Goal: Task Accomplishment & Management: Manage account settings

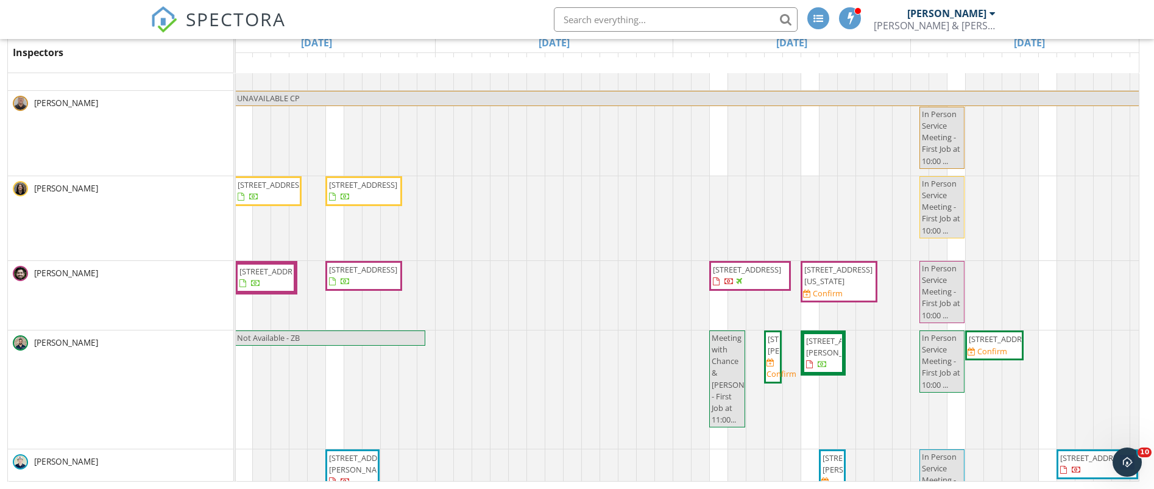
scroll to position [419, 0]
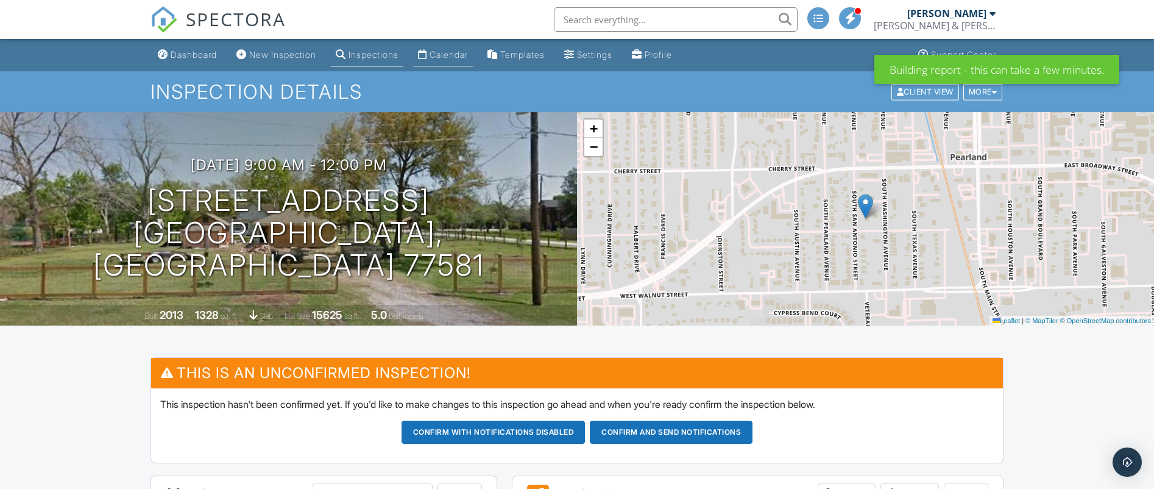
click at [447, 50] on div "Calendar" at bounding box center [449, 54] width 38 height 10
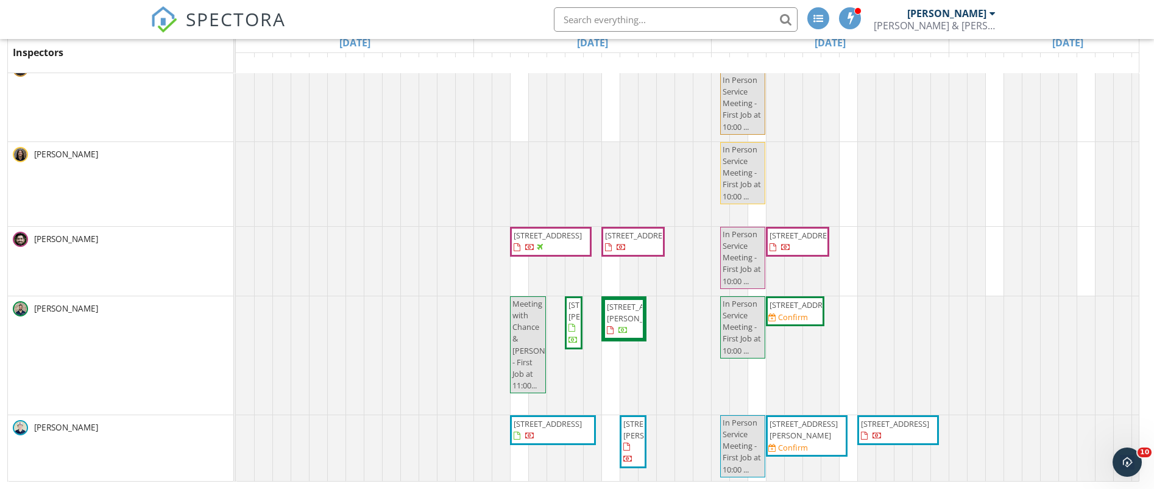
scroll to position [188, 0]
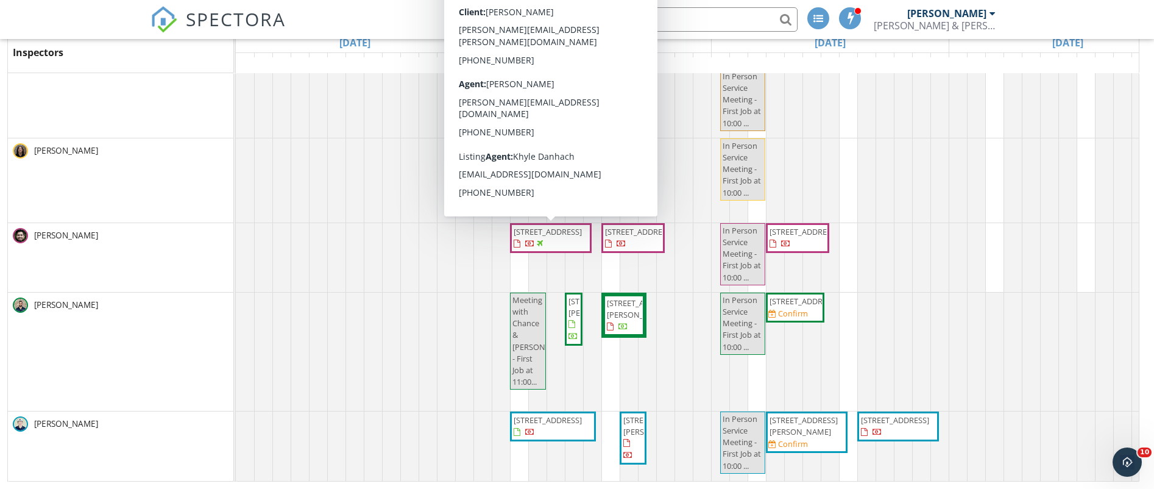
click at [542, 237] on span "1107 Berthea St B, Houston 77006" at bounding box center [548, 231] width 68 height 11
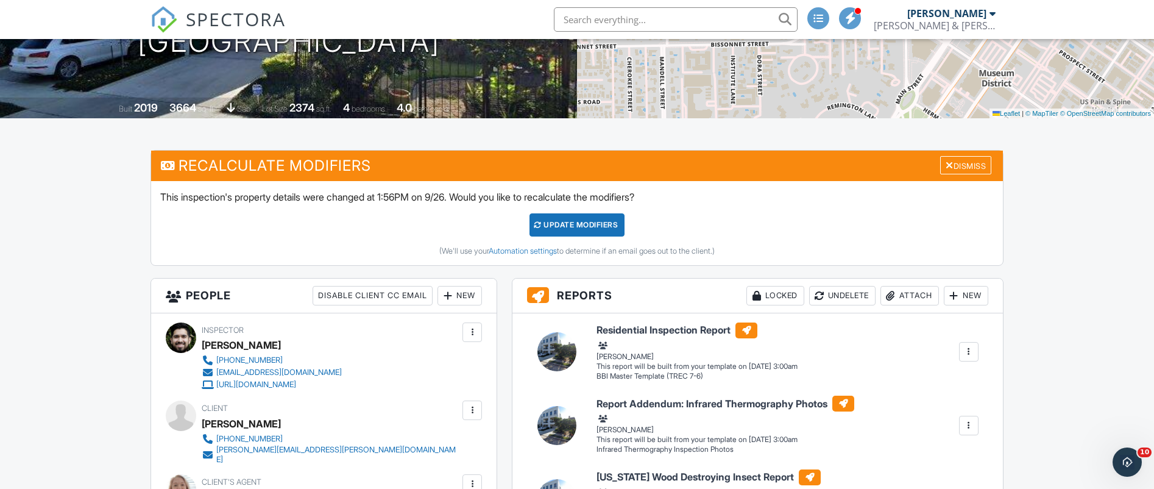
click at [458, 294] on div "New" at bounding box center [460, 296] width 44 height 20
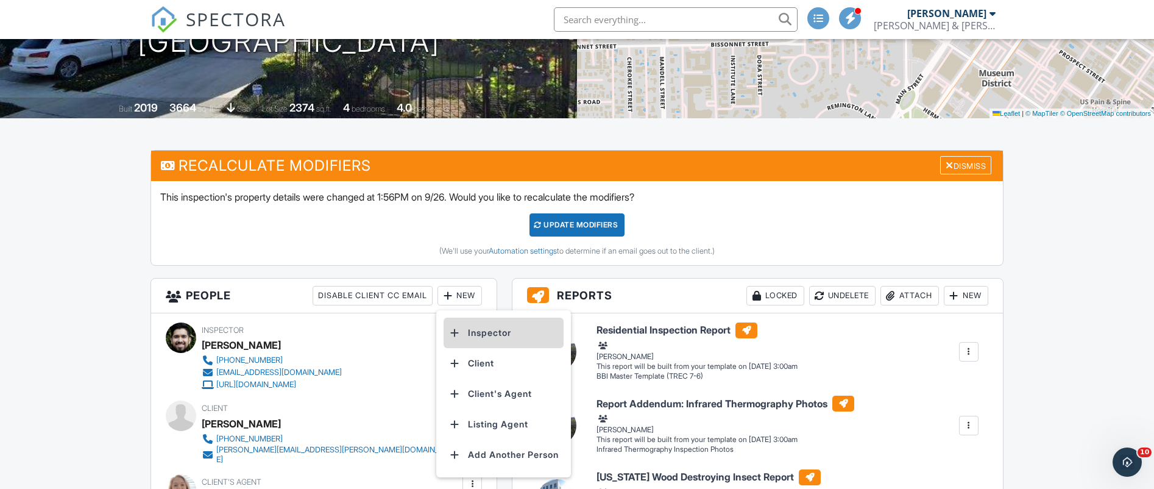
click at [486, 330] on li "Inspector" at bounding box center [504, 332] width 120 height 30
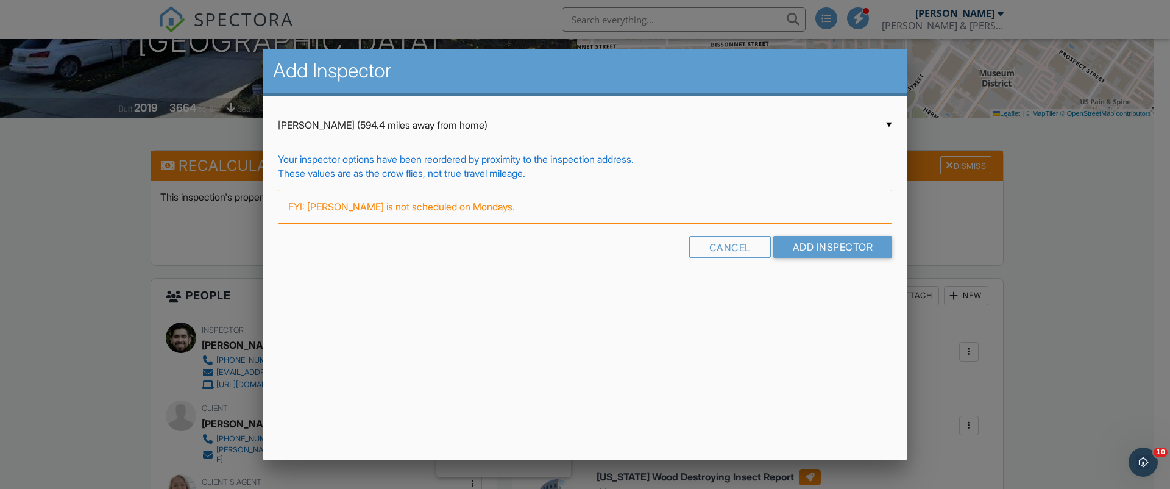
click at [891, 124] on input "[PERSON_NAME] (594.4 miles away from home)" at bounding box center [585, 125] width 614 height 30
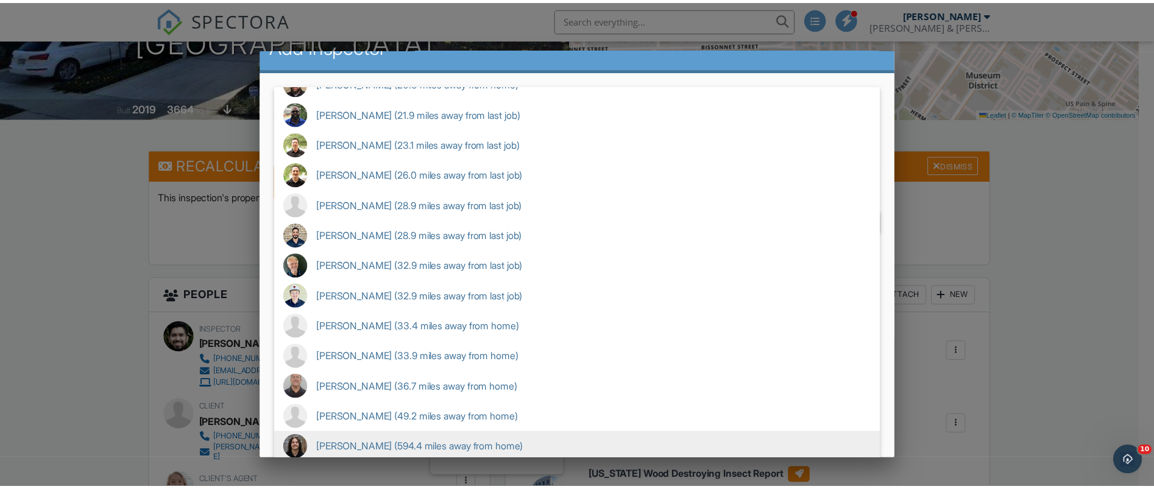
scroll to position [44, 0]
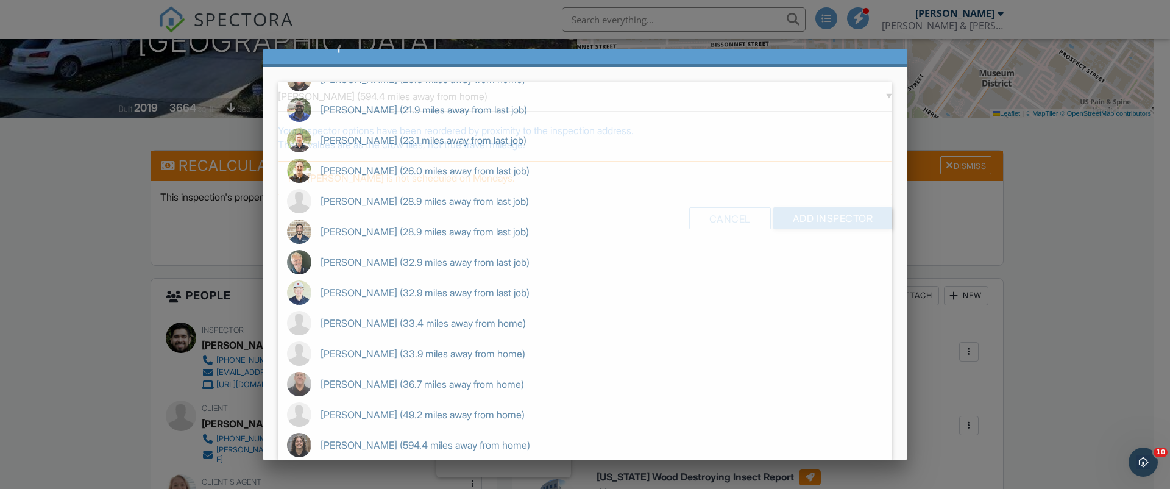
click at [1038, 348] on div at bounding box center [585, 244] width 1170 height 611
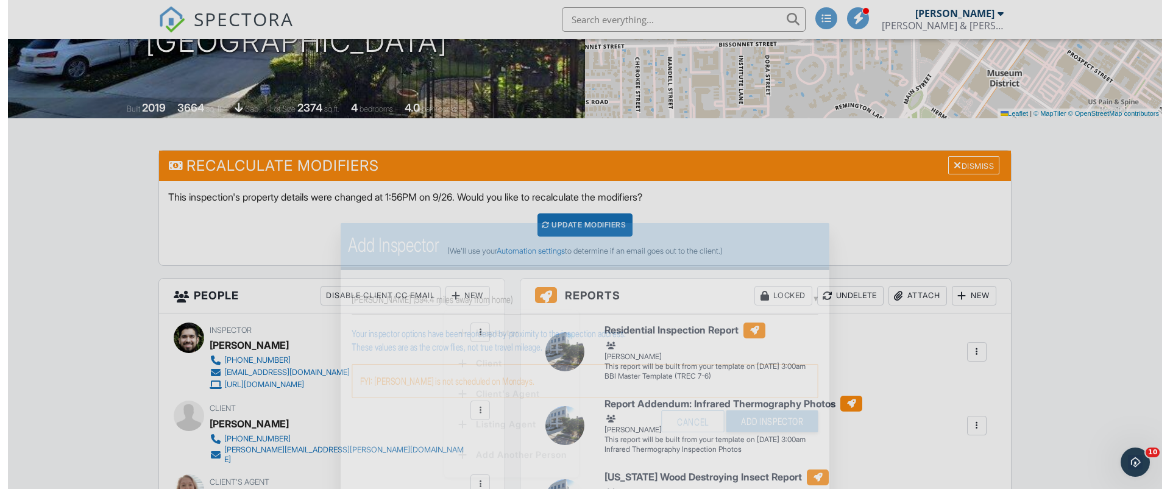
scroll to position [0, 0]
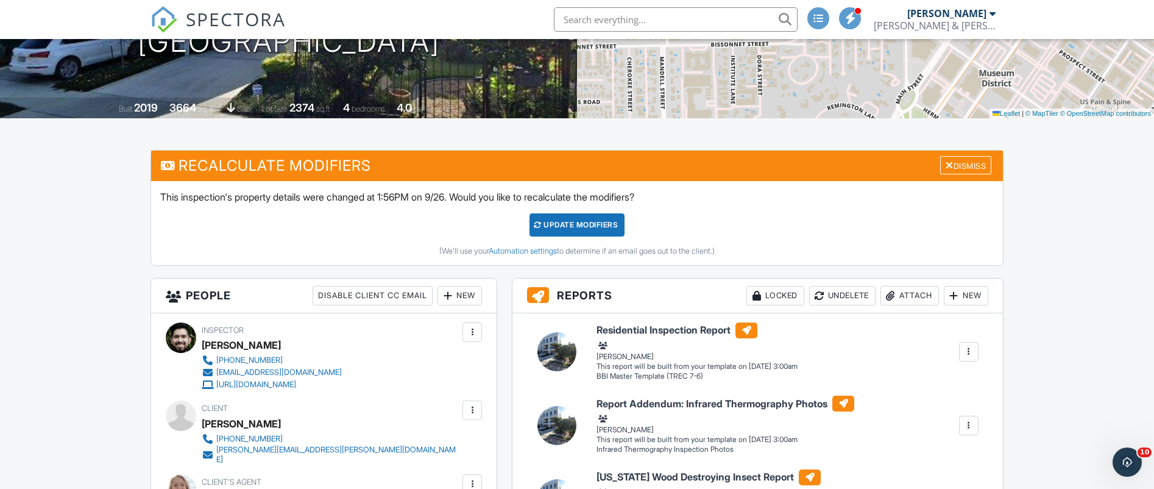
click at [461, 291] on div "New" at bounding box center [460, 296] width 44 height 20
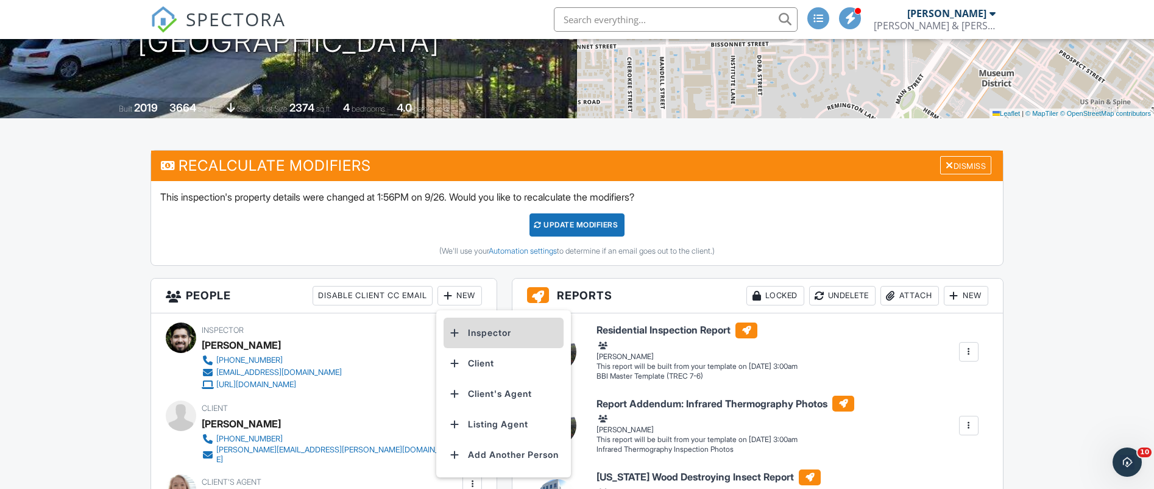
click at [480, 336] on li "Inspector" at bounding box center [504, 332] width 120 height 30
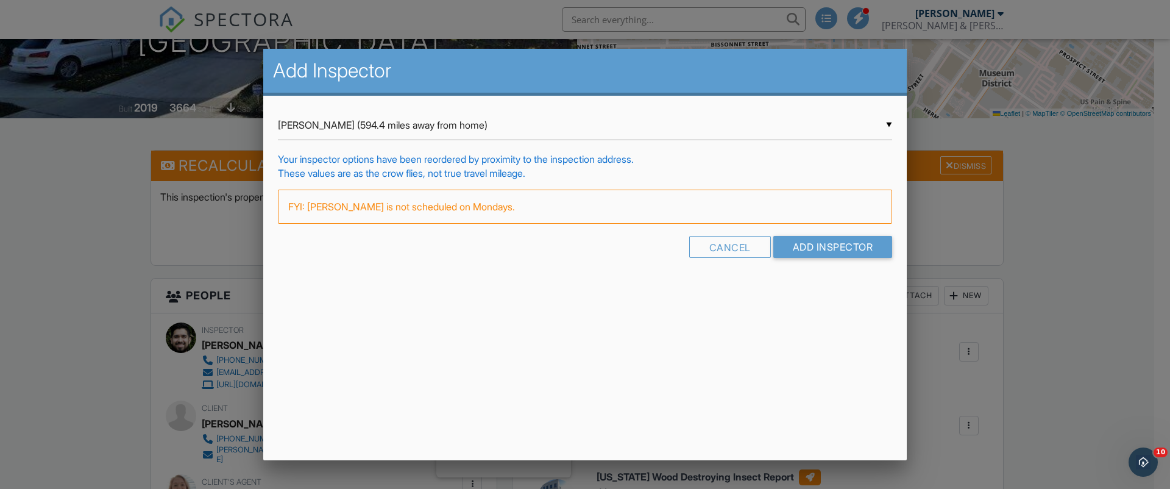
click at [888, 127] on input "Matthew Martinez (594.4 miles away from home)" at bounding box center [585, 125] width 614 height 30
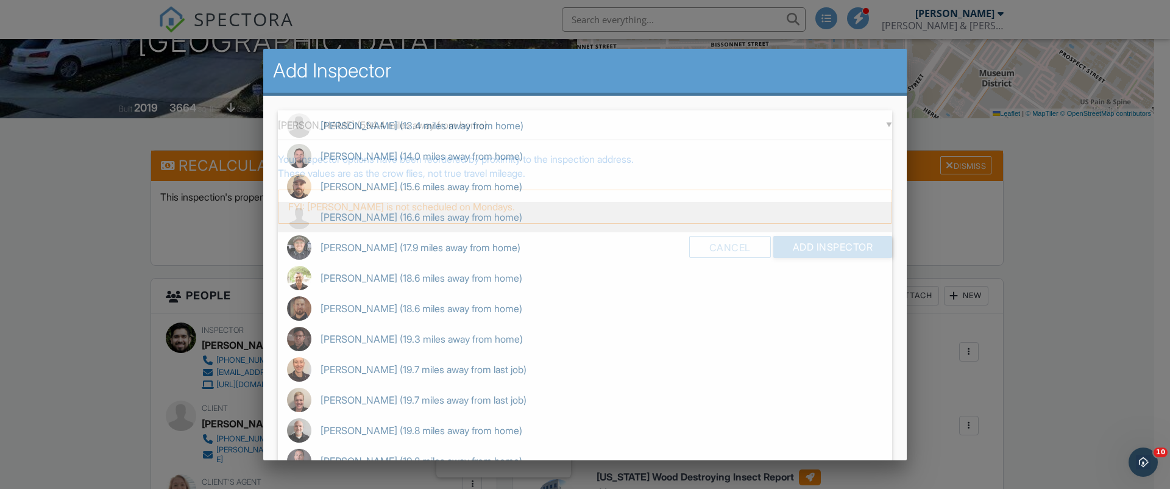
click at [410, 214] on span "Lynden Lindo (16.6 miles away from home)" at bounding box center [585, 217] width 614 height 30
type input "Lynden Lindo (16.6 miles away from home)"
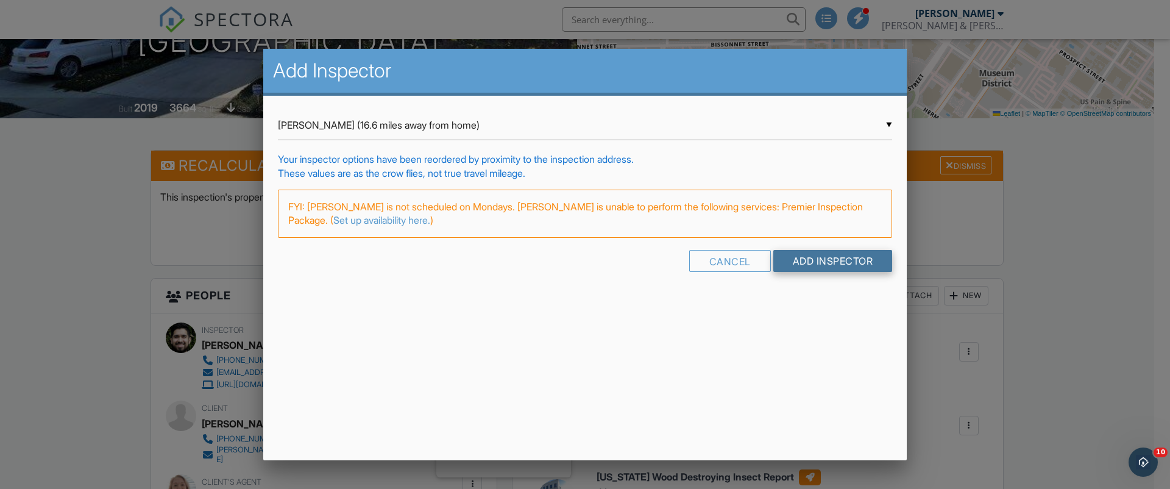
click at [789, 258] on input "Add Inspector" at bounding box center [832, 261] width 119 height 22
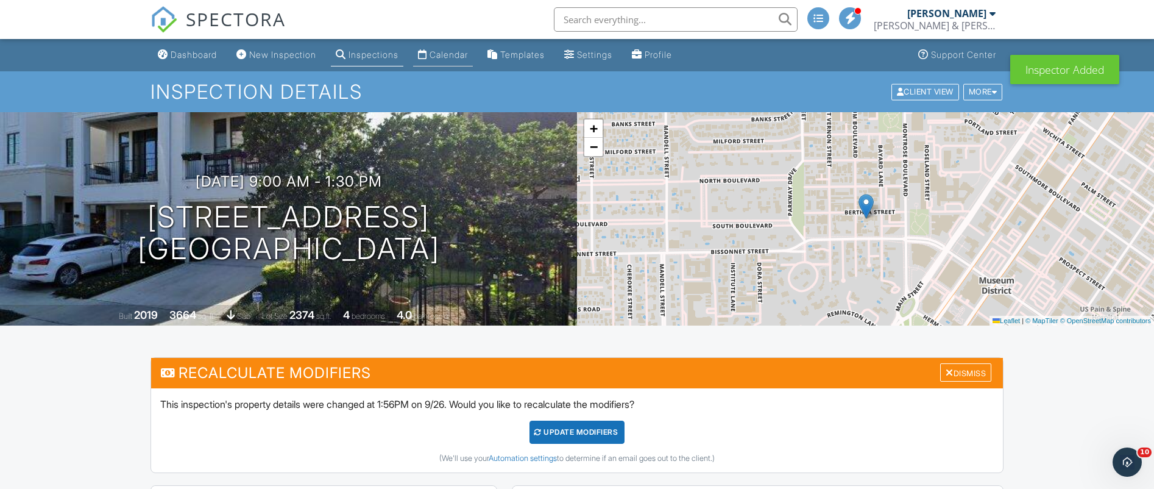
click at [462, 53] on div "Calendar" at bounding box center [449, 54] width 38 height 10
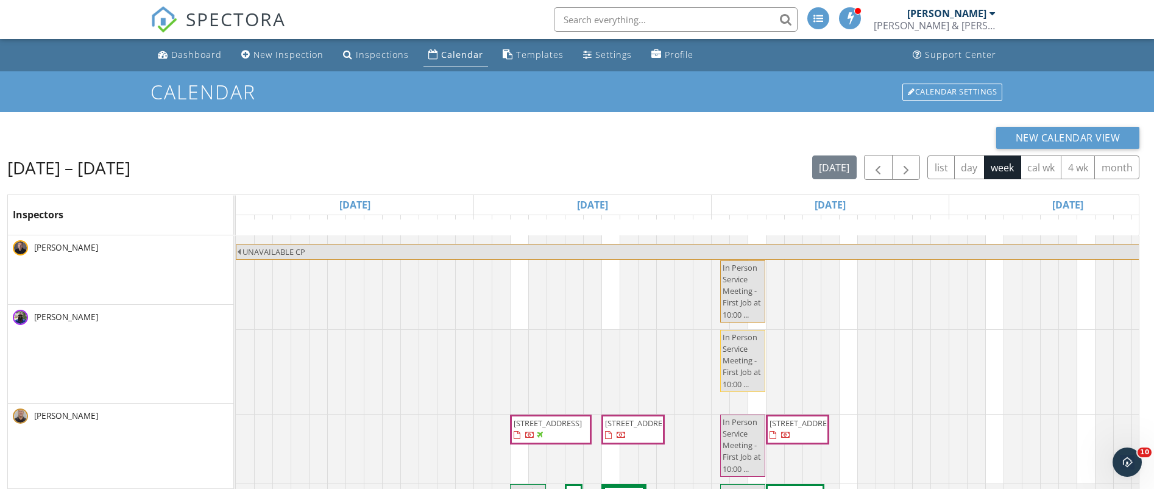
scroll to position [268, 0]
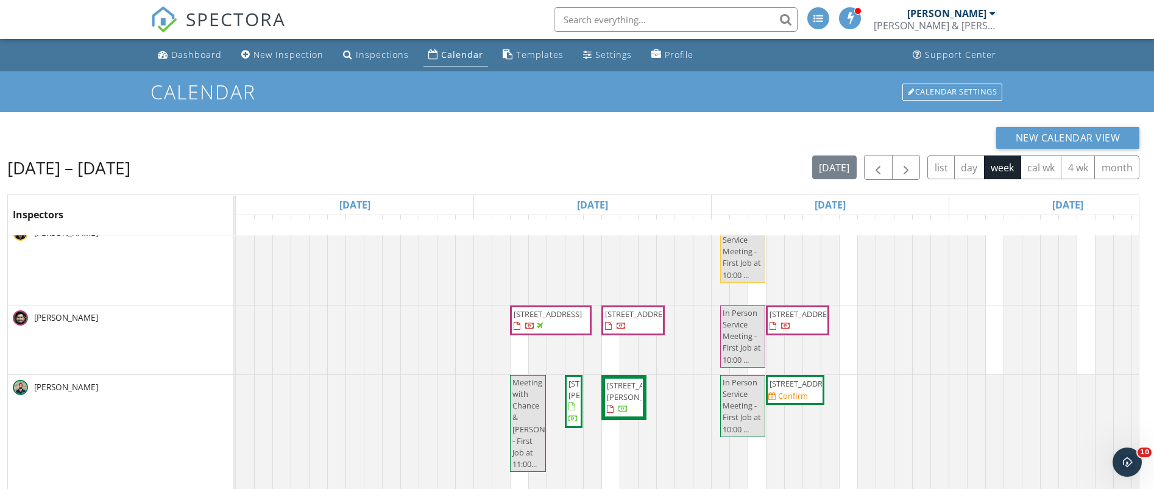
click at [626, 319] on span "[STREET_ADDRESS]" at bounding box center [639, 313] width 68 height 11
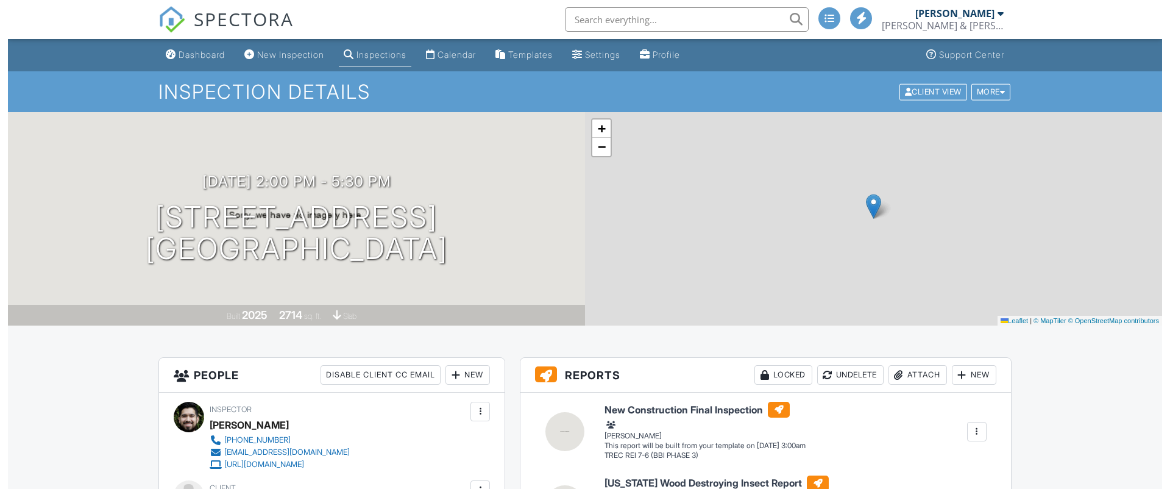
scroll to position [207, 0]
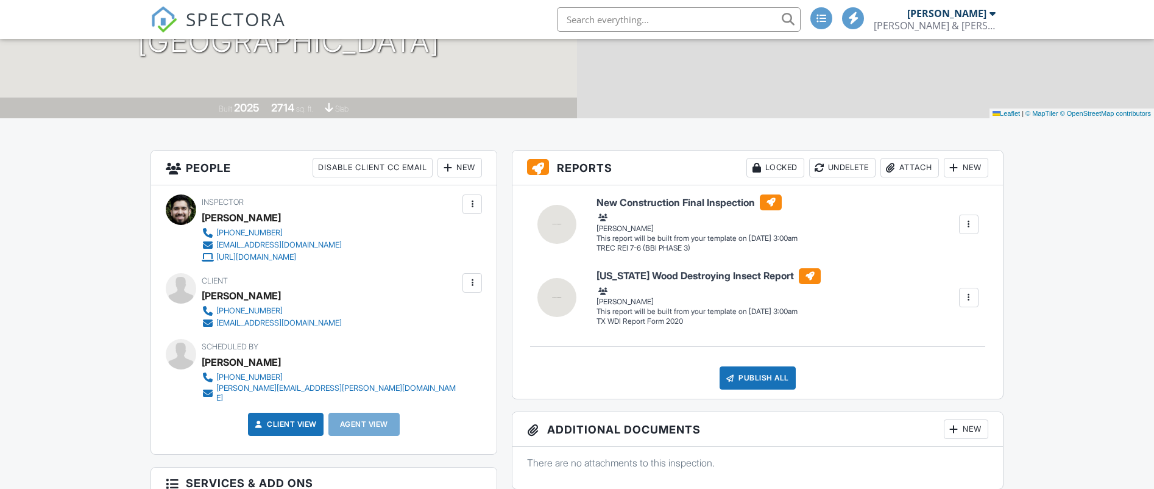
click at [458, 165] on div "New" at bounding box center [460, 168] width 44 height 20
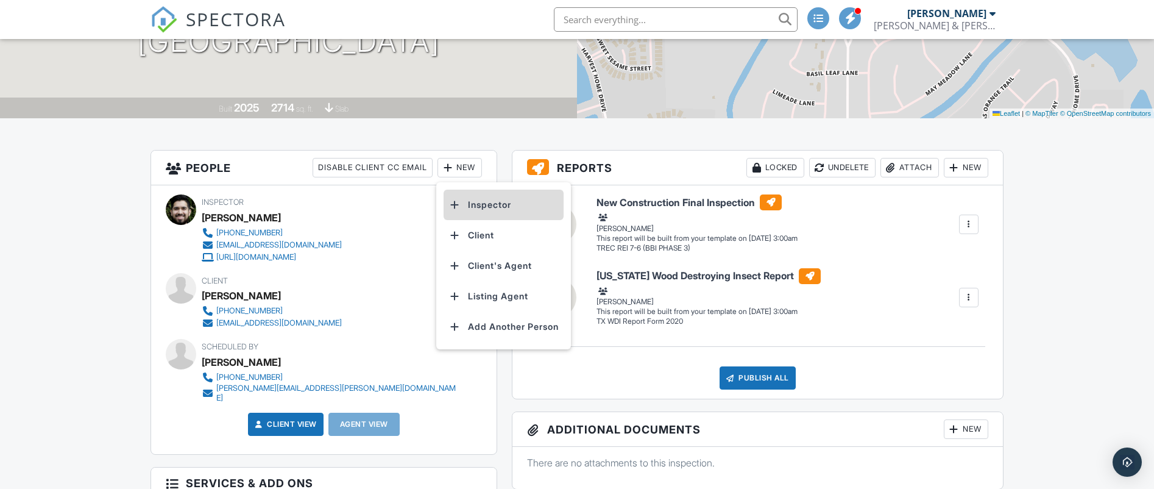
click at [482, 204] on li "Inspector" at bounding box center [504, 205] width 120 height 30
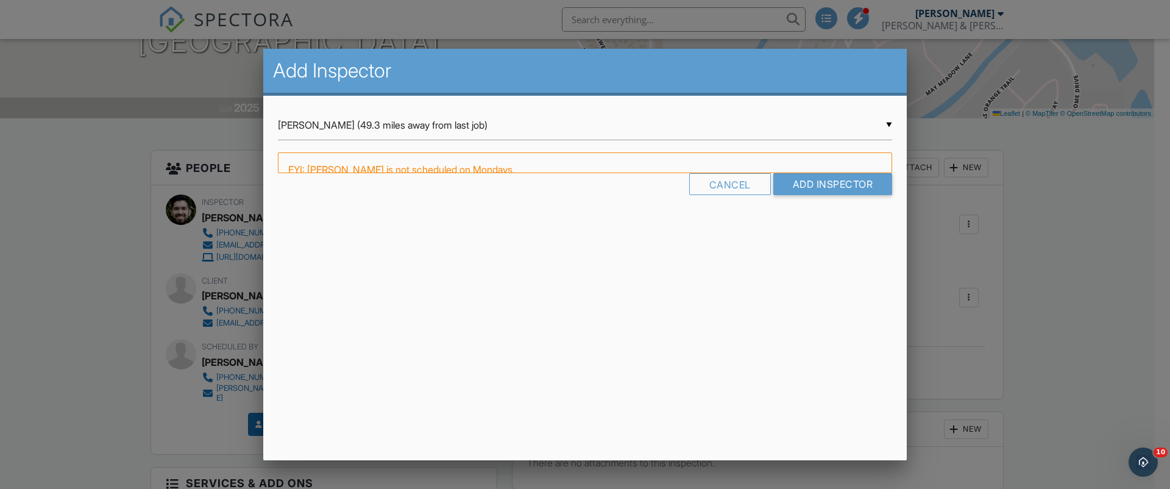
scroll to position [0, 0]
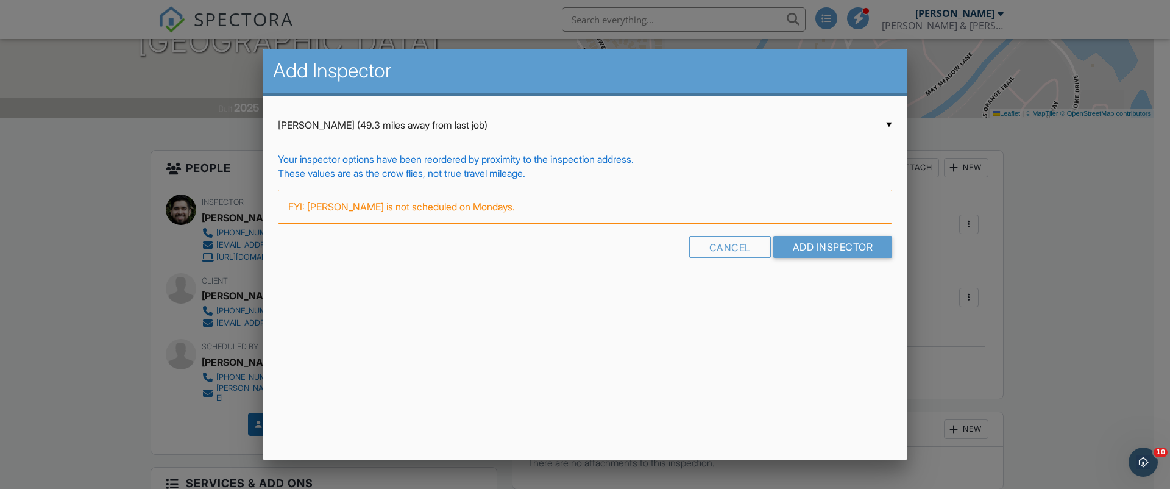
click at [890, 126] on input "[PERSON_NAME] (49.3 miles away from last job)" at bounding box center [585, 125] width 614 height 30
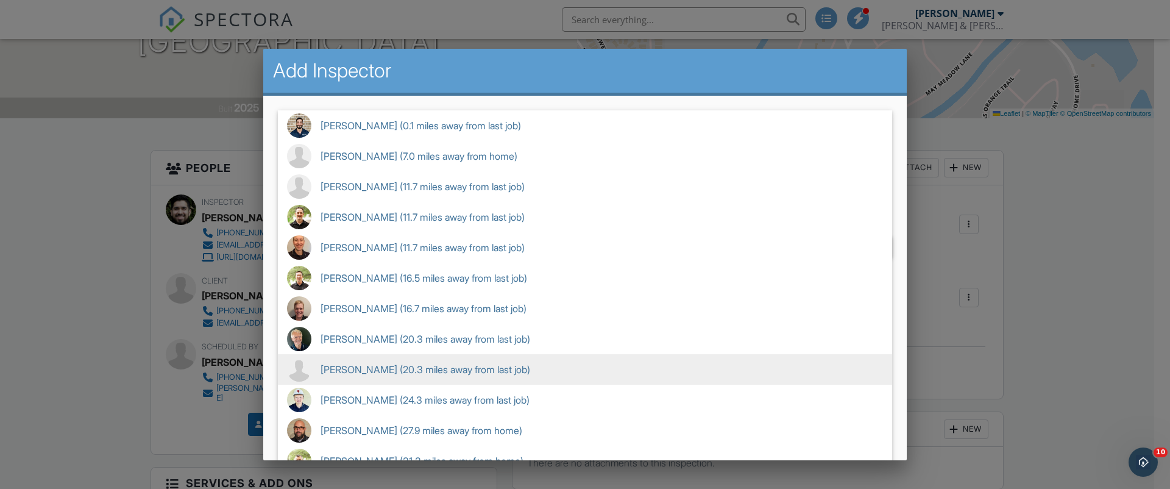
click at [387, 366] on span "[PERSON_NAME] (20.3 miles away from last job)" at bounding box center [585, 369] width 614 height 30
type input "[PERSON_NAME] (20.3 miles away from last job)"
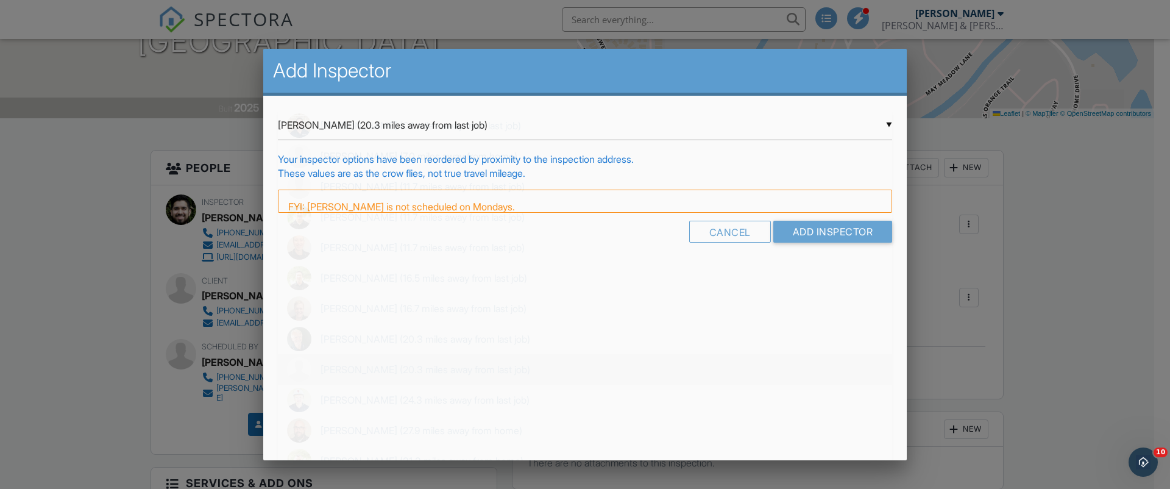
scroll to position [244, 0]
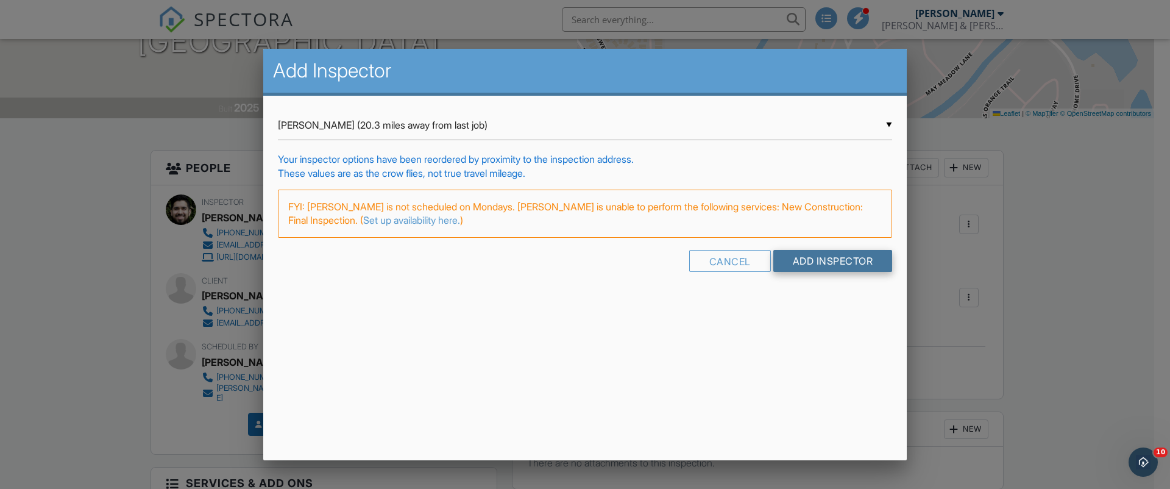
click at [826, 264] on input "Add Inspector" at bounding box center [832, 261] width 119 height 22
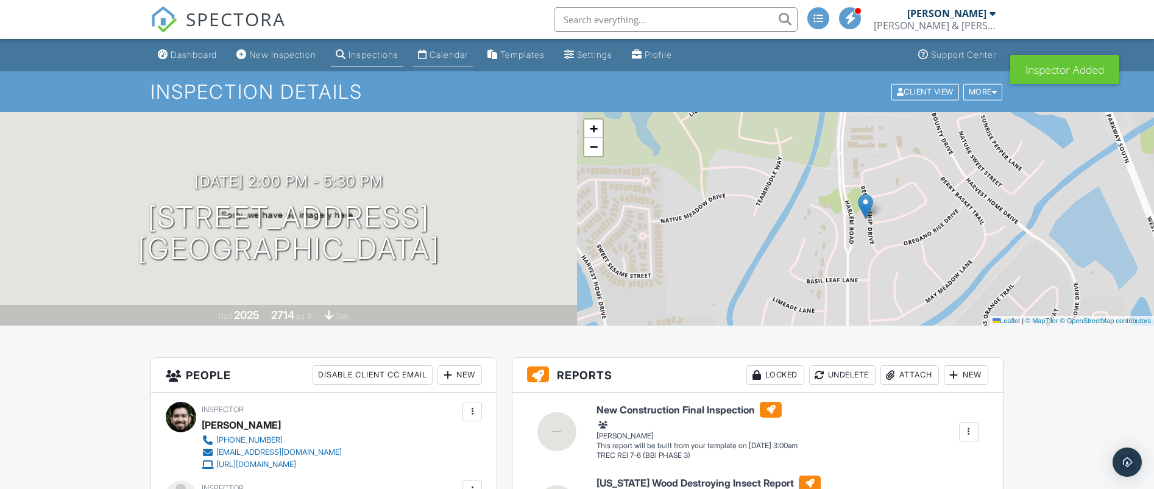
click at [449, 55] on div "Calendar" at bounding box center [449, 54] width 38 height 10
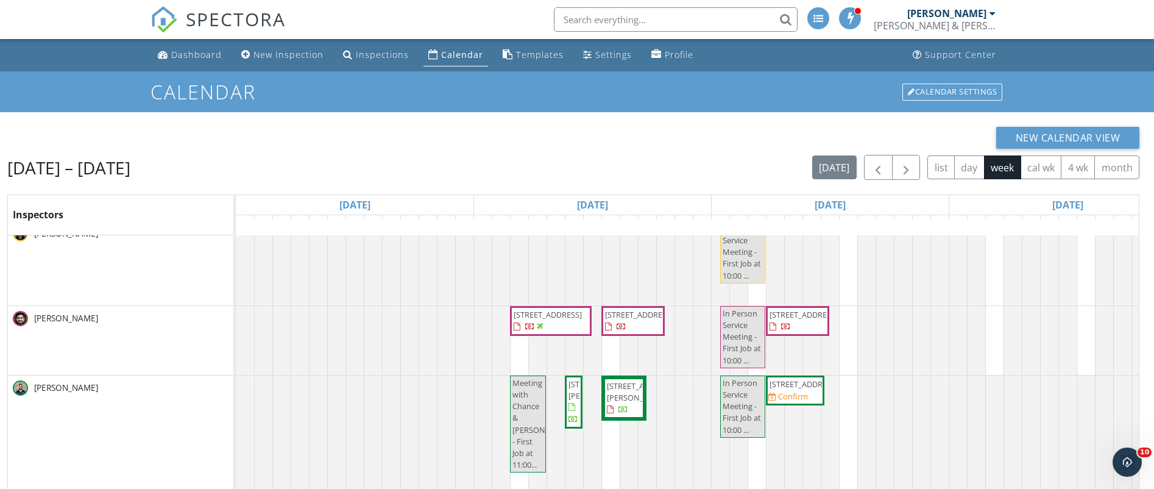
scroll to position [268, 0]
click at [236, 314] on div "[STREET_ADDRESS] [STREET_ADDRESS] In Person Service Meeting - First Job at 10:0…" at bounding box center [236, 339] width 0 height 69
click at [804, 316] on span "[STREET_ADDRESS]" at bounding box center [804, 313] width 68 height 11
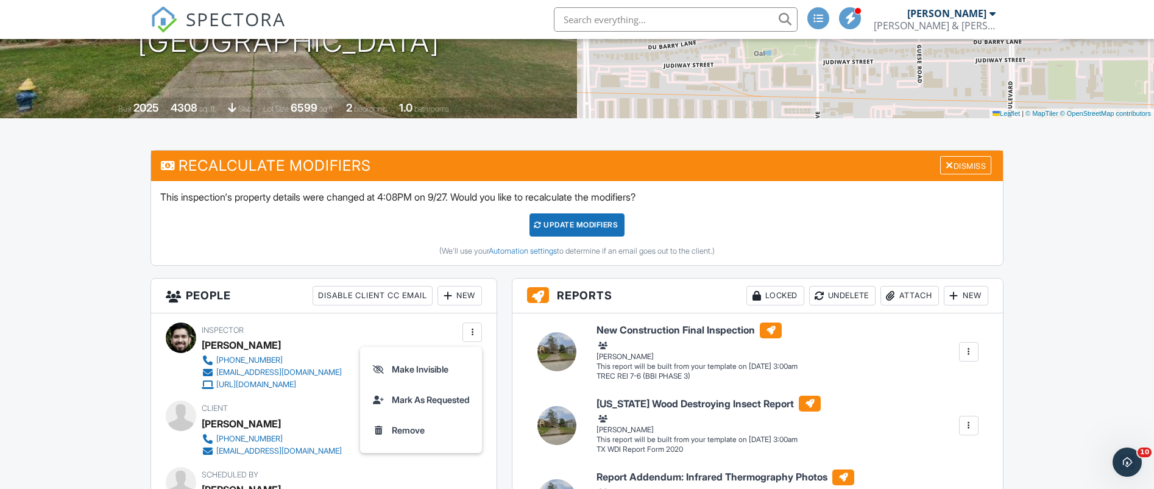
click at [466, 296] on div "New" at bounding box center [460, 296] width 44 height 20
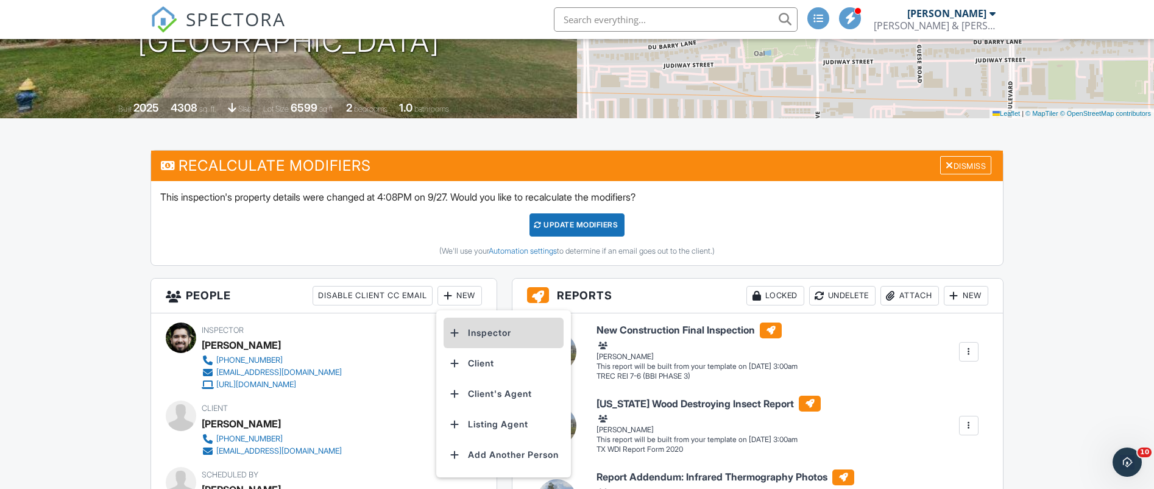
click at [477, 333] on li "Inspector" at bounding box center [504, 332] width 120 height 30
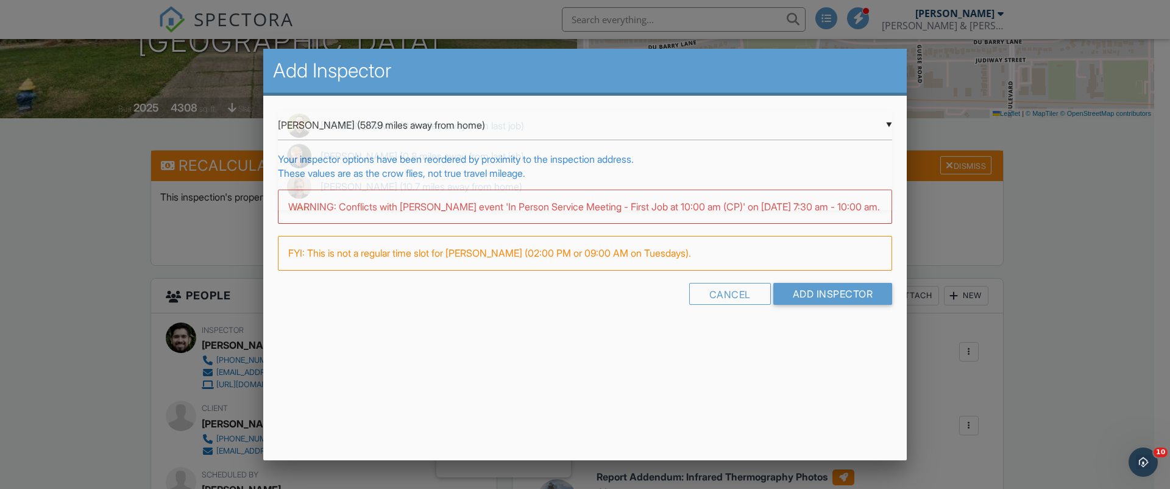
click at [892, 119] on input "Matthew Martinez (587.9 miles away from home)" at bounding box center [585, 125] width 614 height 30
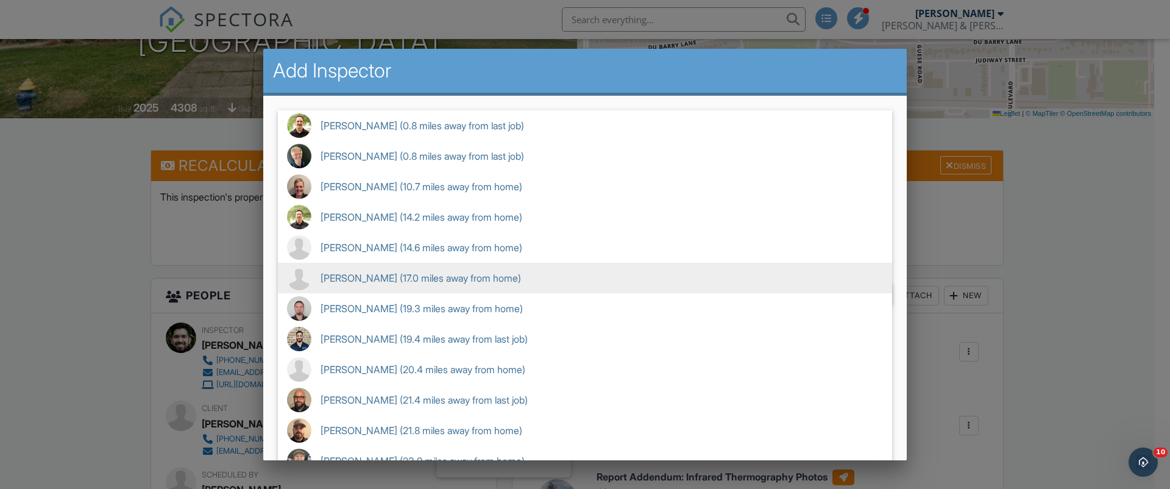
click at [403, 272] on span "Lynden Lindo (17.0 miles away from home)" at bounding box center [585, 278] width 614 height 30
type input "Lynden Lindo (17.0 miles away from home)"
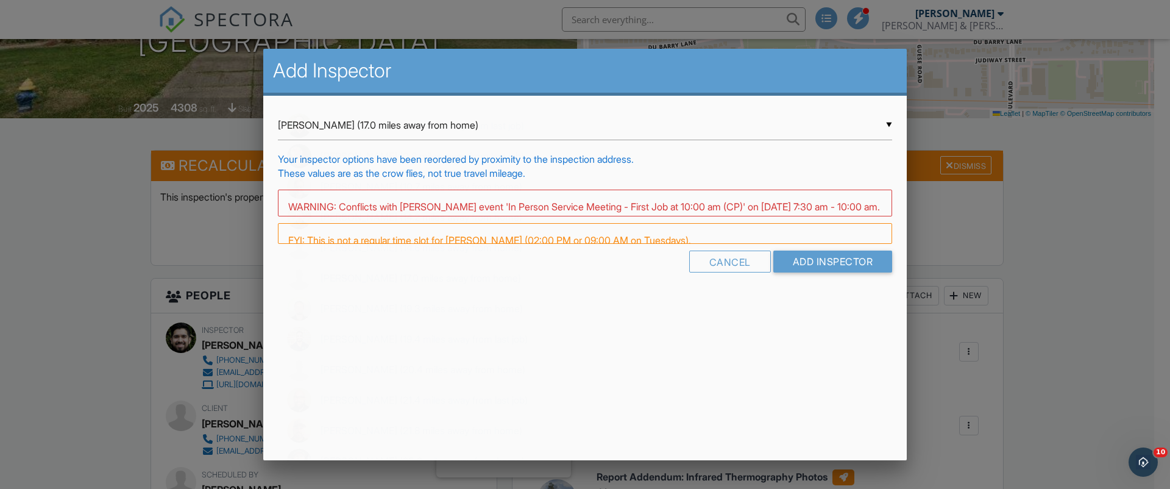
scroll to position [152, 0]
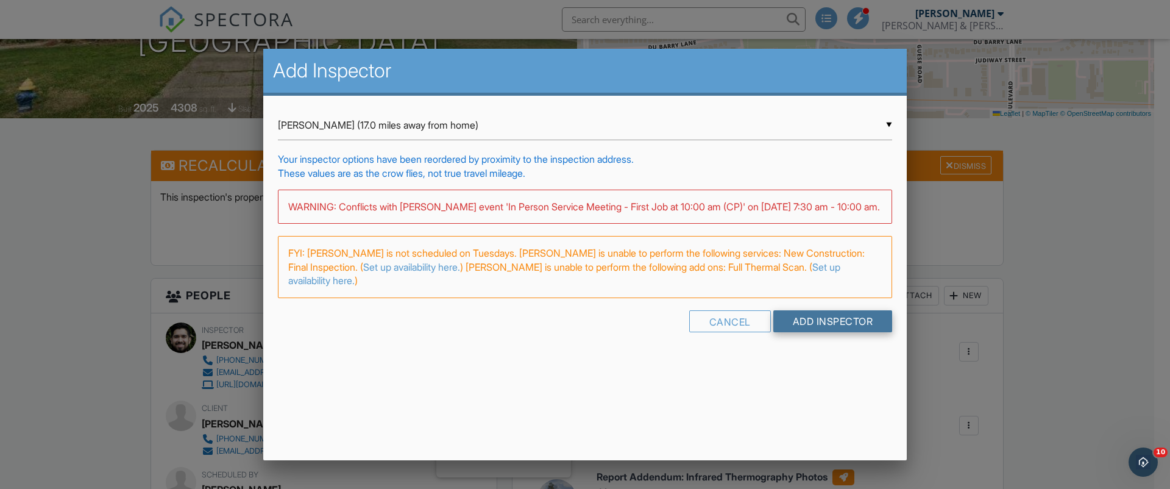
click at [821, 327] on input "Add Inspector" at bounding box center [832, 321] width 119 height 22
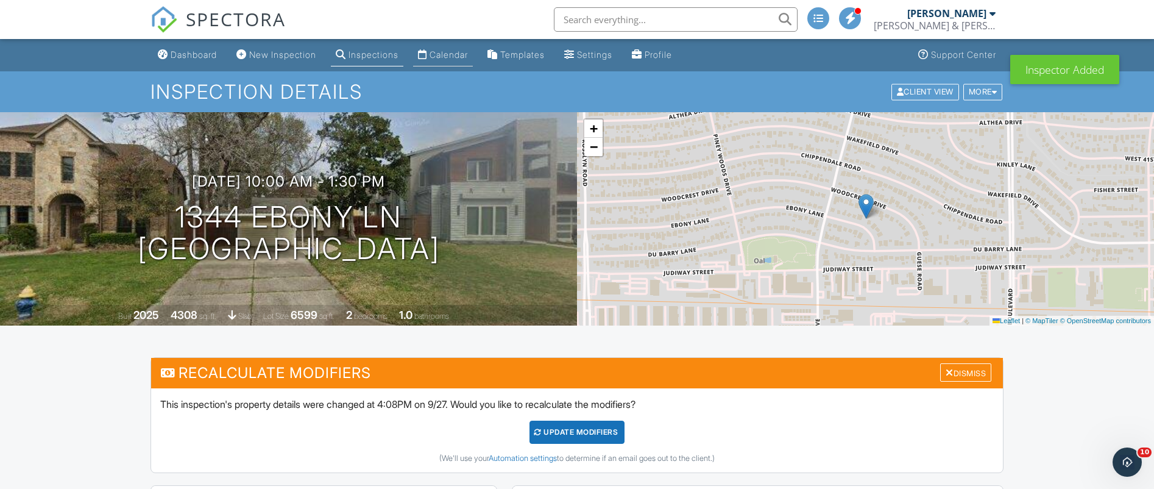
click at [450, 52] on div "Calendar" at bounding box center [449, 54] width 38 height 10
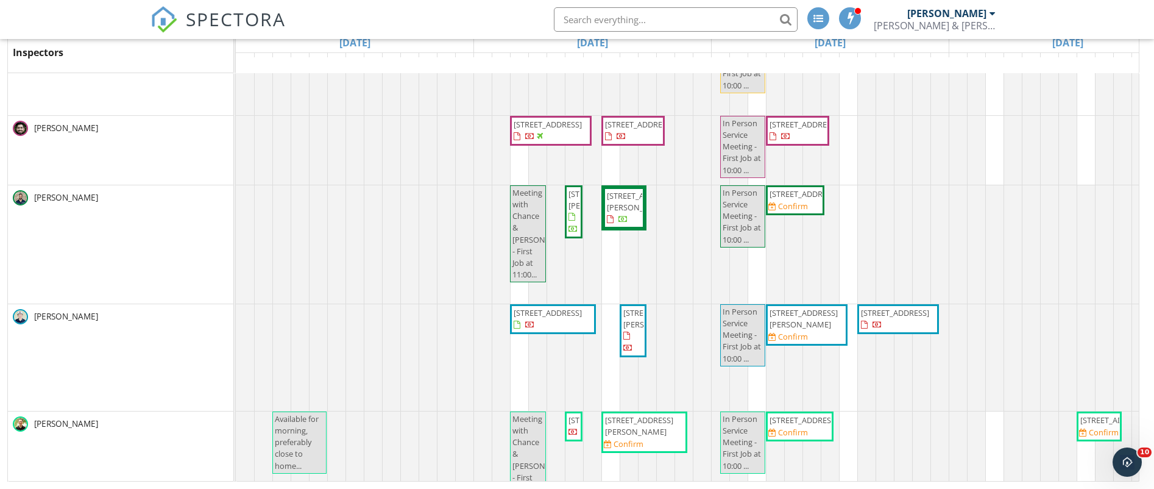
scroll to position [344, 0]
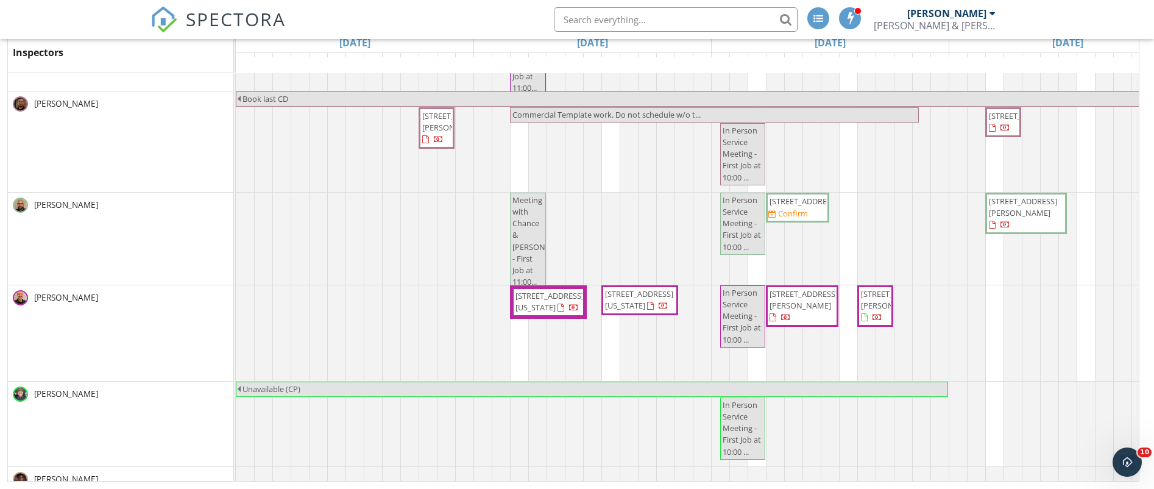
click at [569, 311] on span "1407 Crown Forest Dr , Missouri City 77459" at bounding box center [548, 302] width 68 height 24
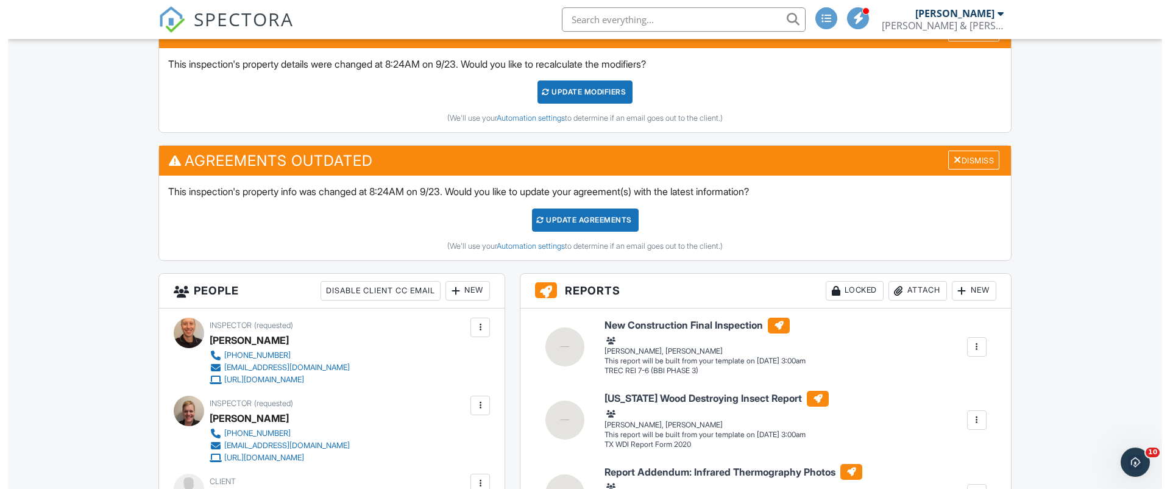
scroll to position [414, 0]
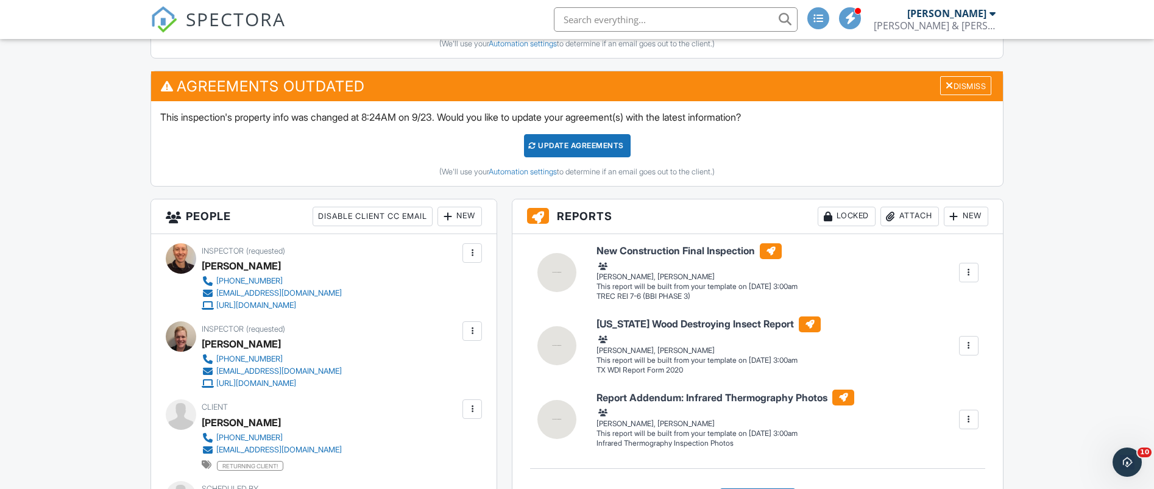
click at [454, 213] on div "New" at bounding box center [460, 217] width 44 height 20
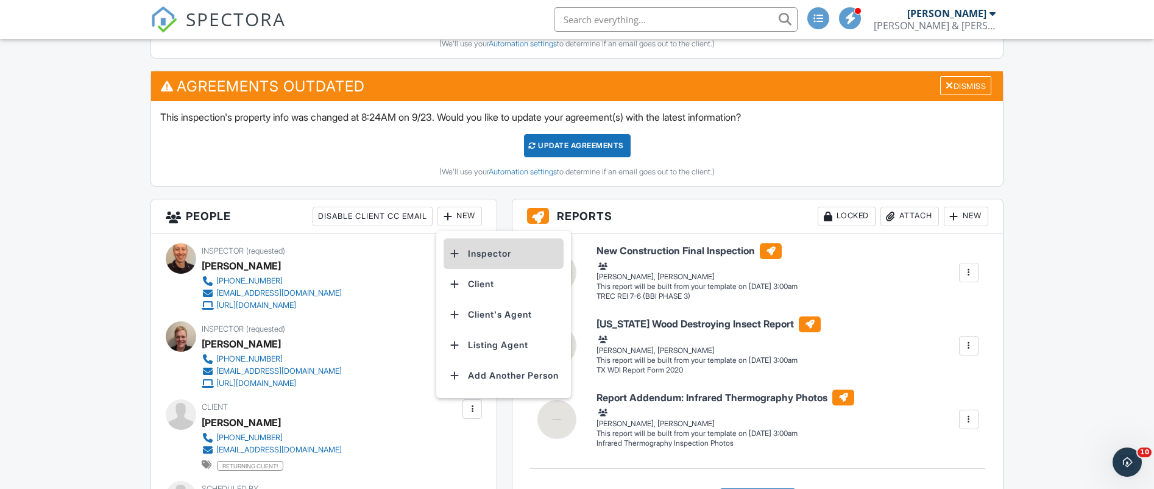
click at [486, 254] on li "Inspector" at bounding box center [504, 253] width 120 height 30
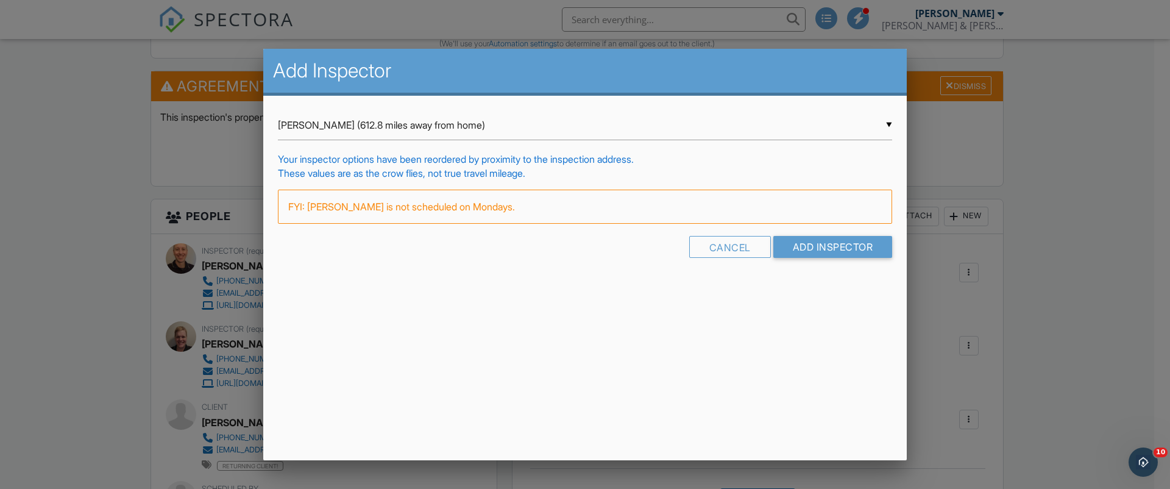
click at [888, 122] on input "[PERSON_NAME] (612.8 miles away from home)" at bounding box center [585, 125] width 614 height 30
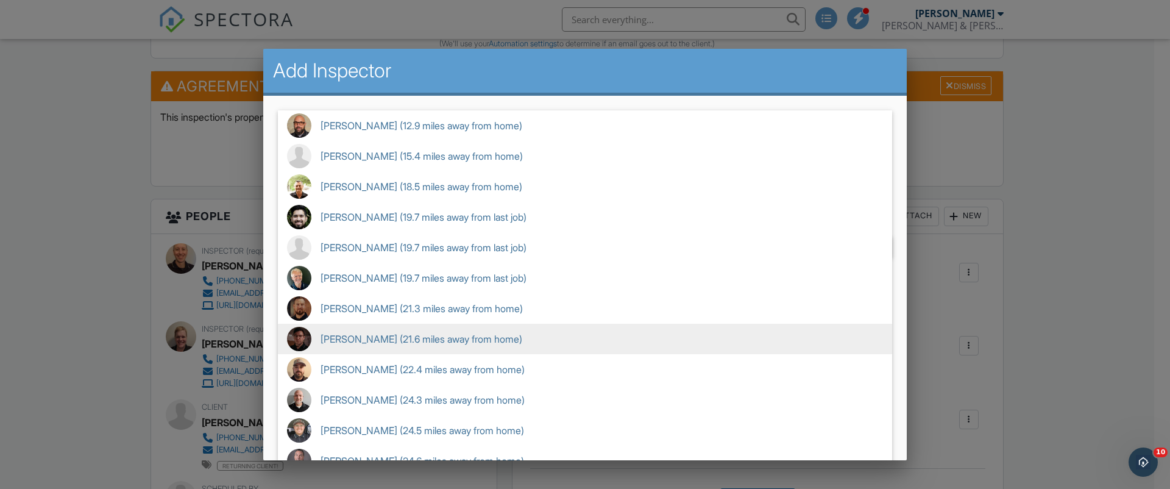
scroll to position [244, 0]
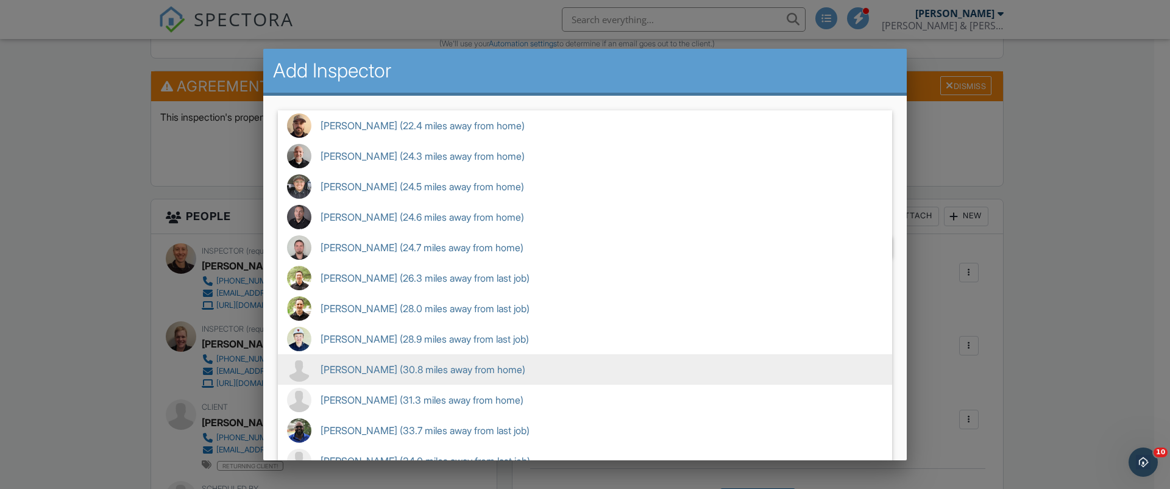
click at [421, 366] on span "[PERSON_NAME] (30.8 miles away from home)" at bounding box center [585, 369] width 614 height 30
type input "[PERSON_NAME] (30.8 miles away from home)"
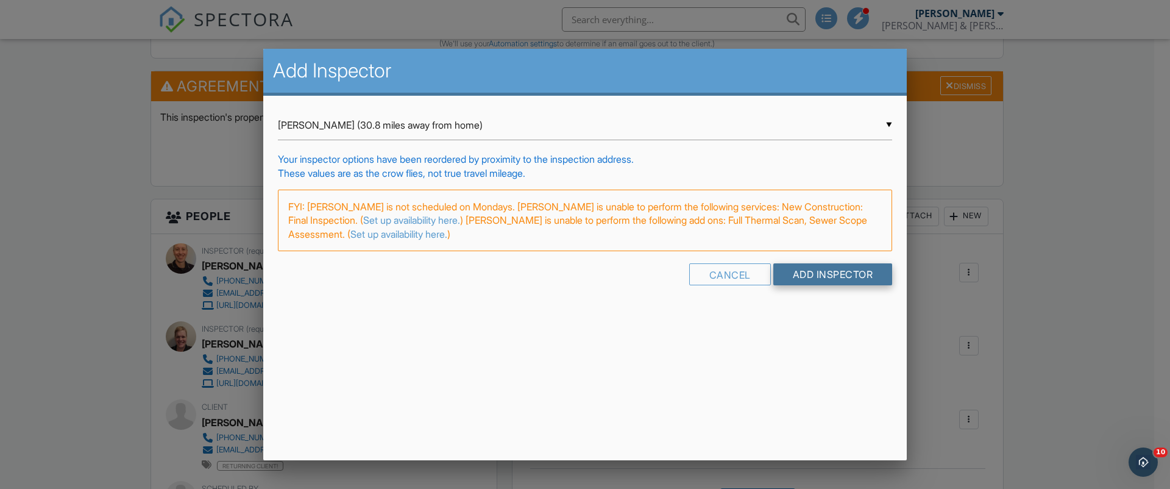
click at [809, 272] on input "Add Inspector" at bounding box center [832, 274] width 119 height 22
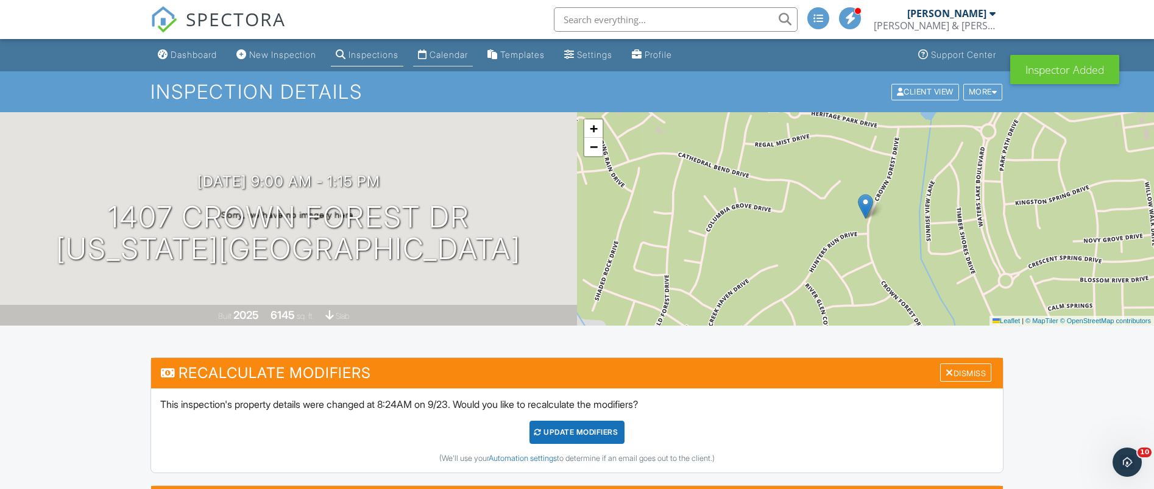
click at [454, 56] on div "Calendar" at bounding box center [449, 54] width 38 height 10
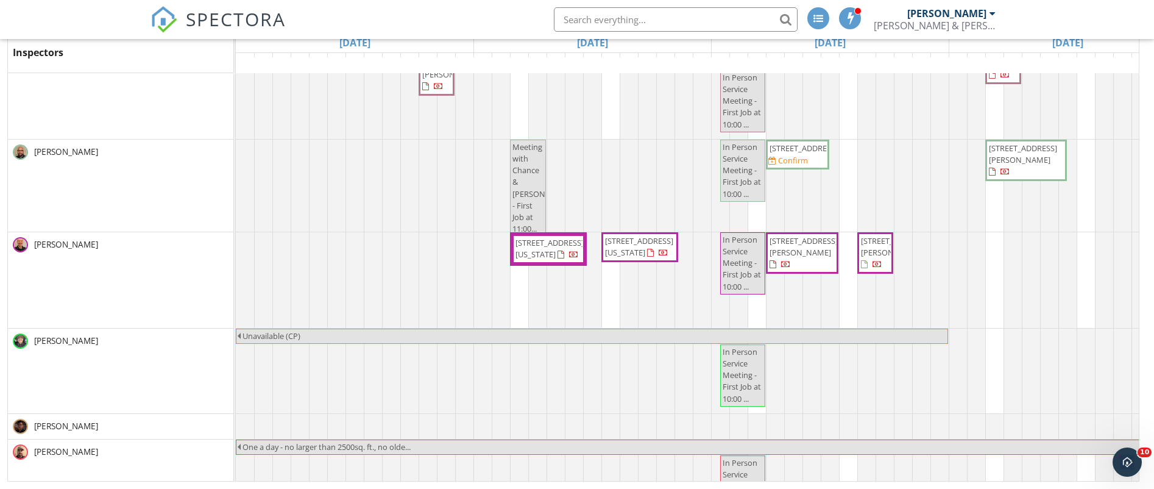
scroll to position [1297, 0]
click at [647, 251] on span "2030 Point Clear Ct, Missouri City 77459" at bounding box center [639, 246] width 68 height 23
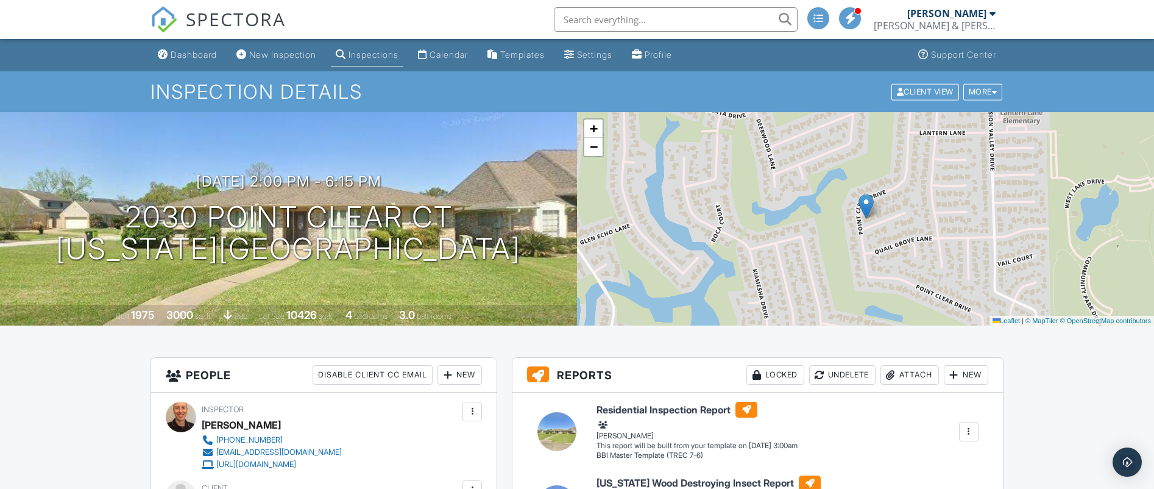
click at [469, 365] on div "New" at bounding box center [460, 375] width 44 height 20
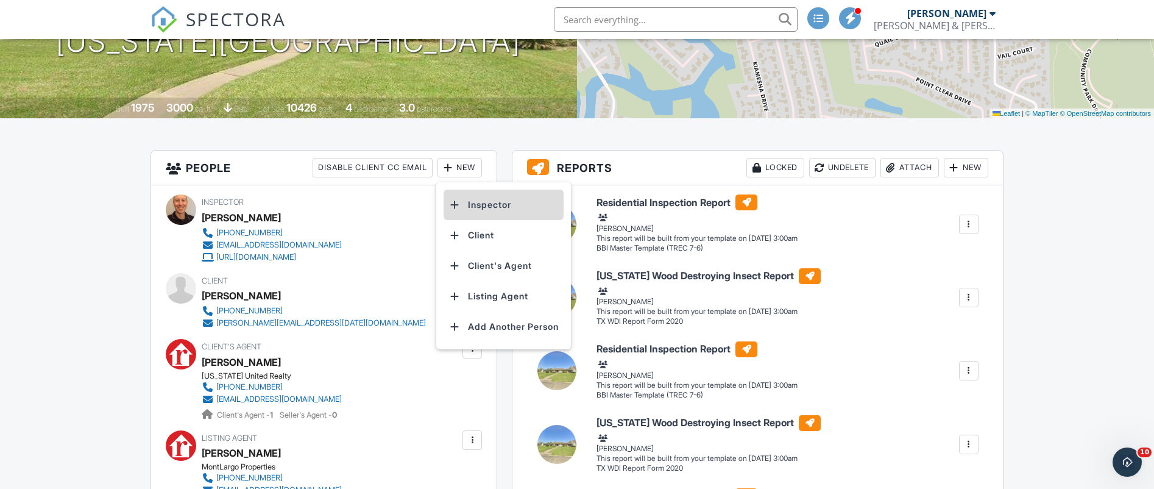
click at [483, 202] on li "Inspector" at bounding box center [504, 205] width 120 height 30
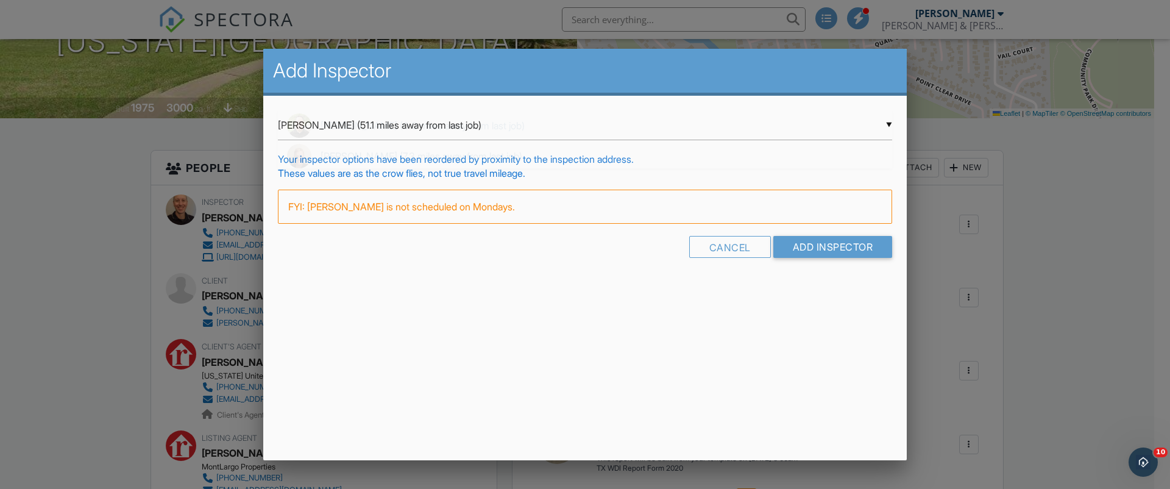
click at [885, 119] on input "Matthew Martinez (51.1 miles away from last job)" at bounding box center [585, 125] width 614 height 30
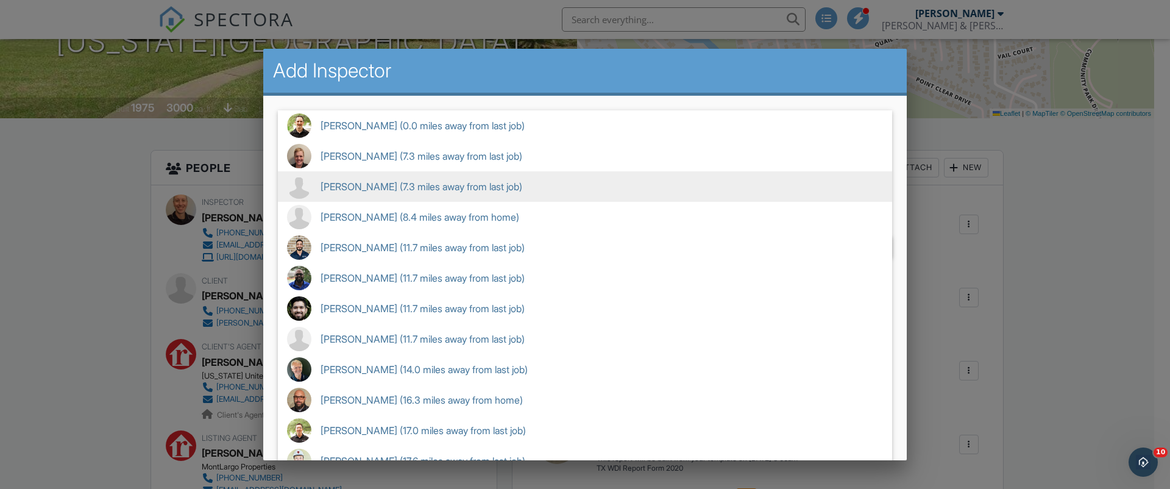
click at [423, 183] on span "Craig Couture (7.3 miles away from last job)" at bounding box center [585, 186] width 614 height 30
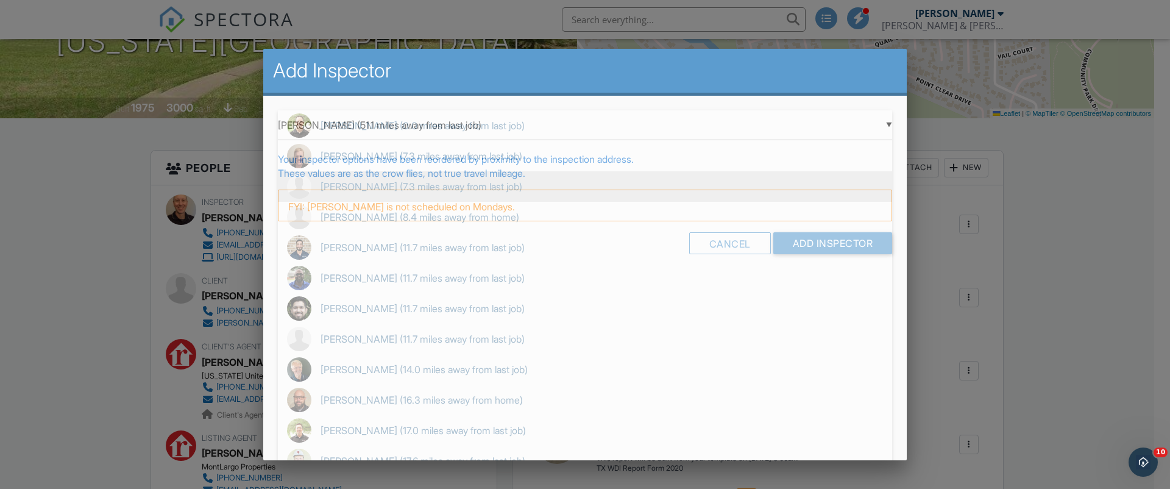
type input "Craig Couture (7.3 miles away from last job)"
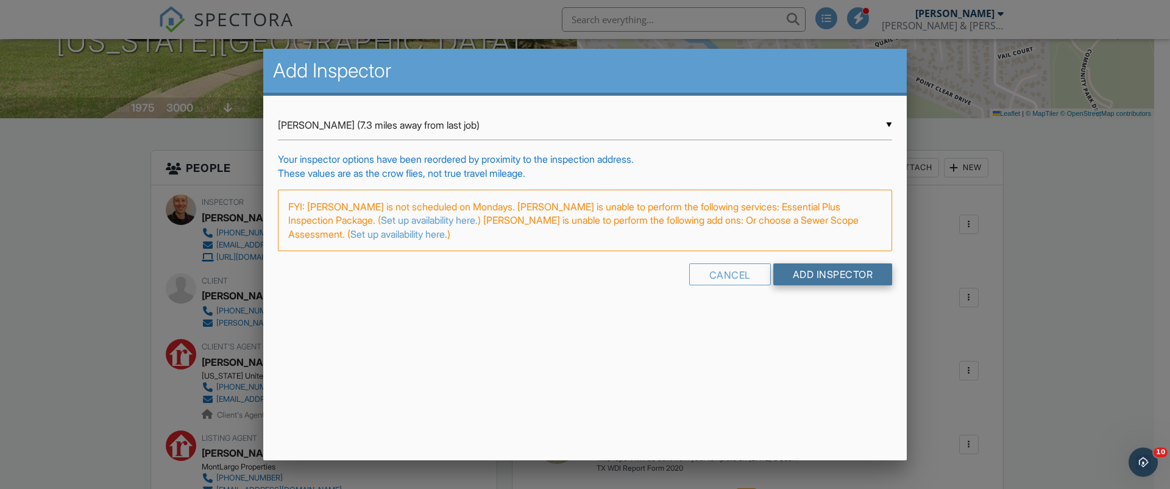
click at [807, 274] on input "Add Inspector" at bounding box center [832, 274] width 119 height 22
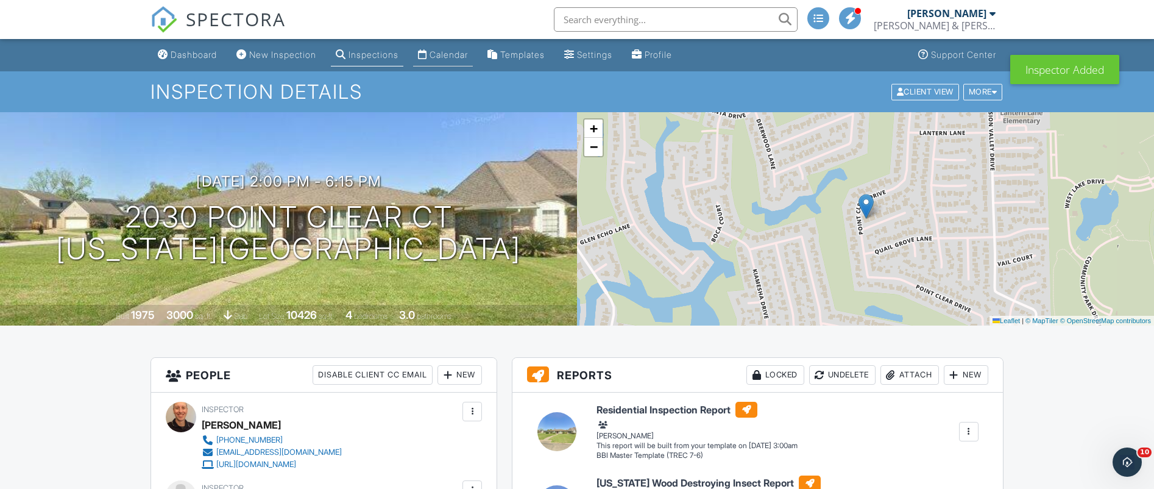
click at [468, 57] on div "Calendar" at bounding box center [449, 54] width 38 height 10
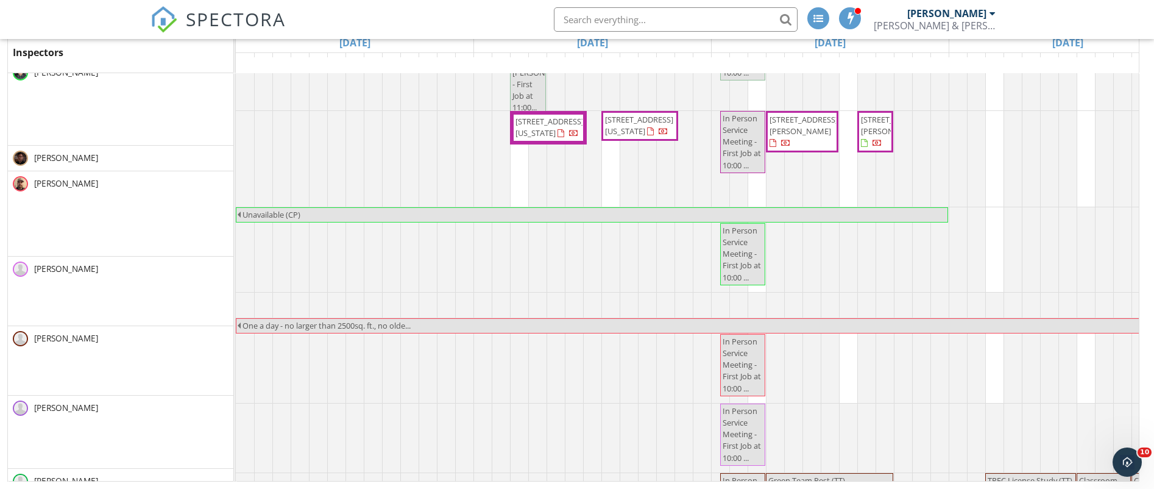
scroll to position [1297, 0]
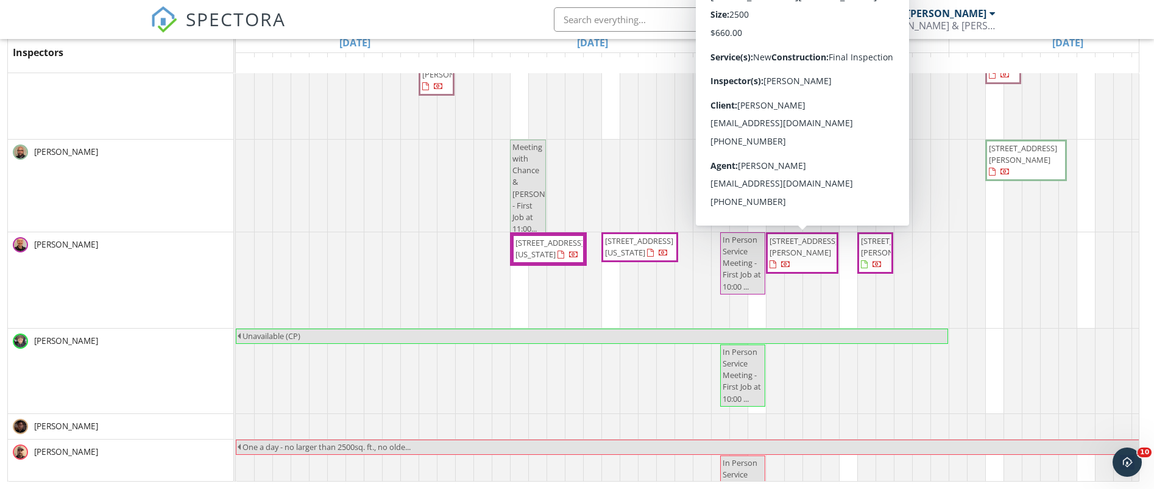
click at [829, 249] on span "[STREET_ADDRESS][PERSON_NAME]" at bounding box center [802, 253] width 68 height 36
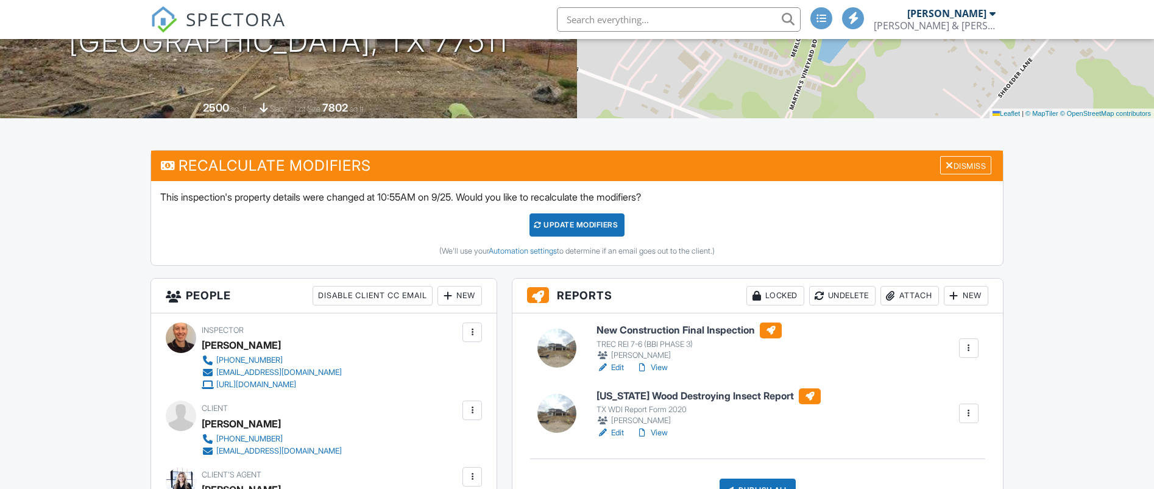
scroll to position [207, 0]
click at [461, 289] on div "New" at bounding box center [460, 296] width 44 height 20
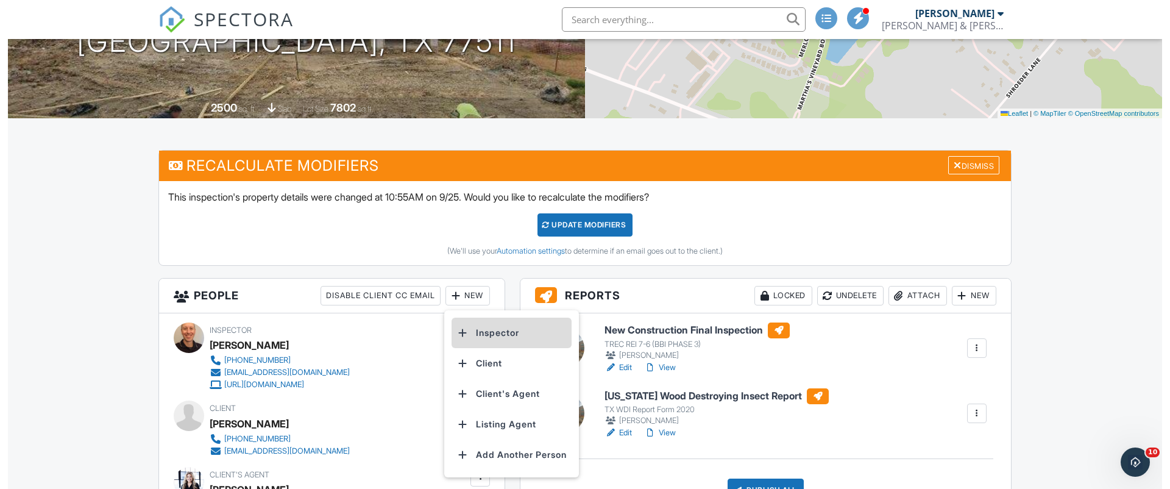
scroll to position [0, 0]
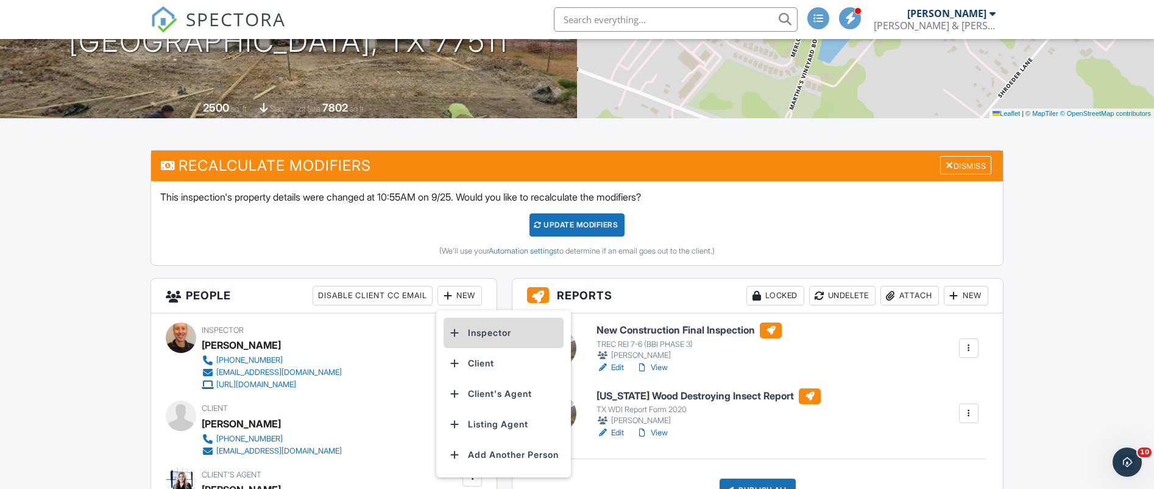
click at [472, 329] on li "Inspector" at bounding box center [504, 332] width 120 height 30
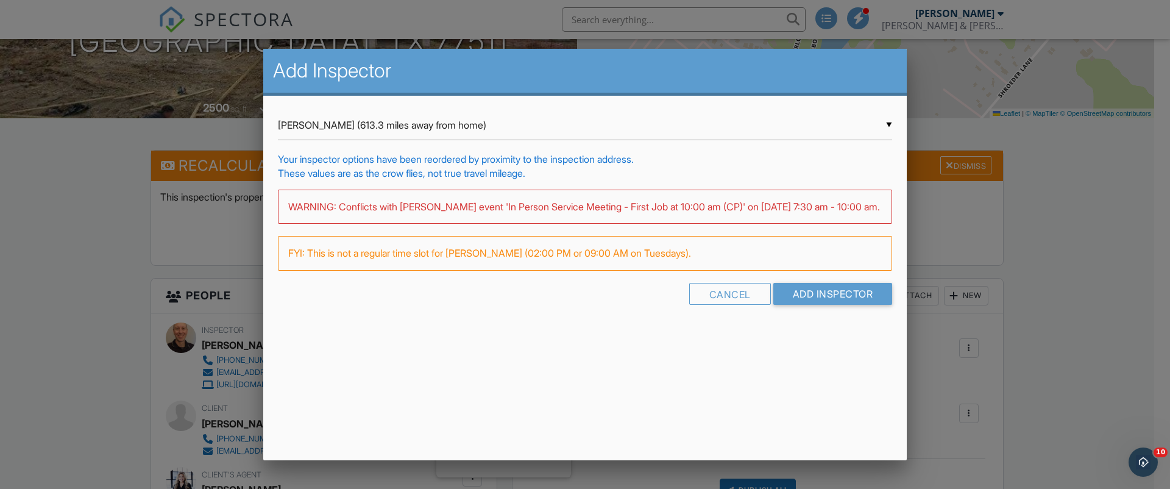
click at [892, 122] on input "[PERSON_NAME] (613.3 miles away from home)" at bounding box center [585, 125] width 614 height 30
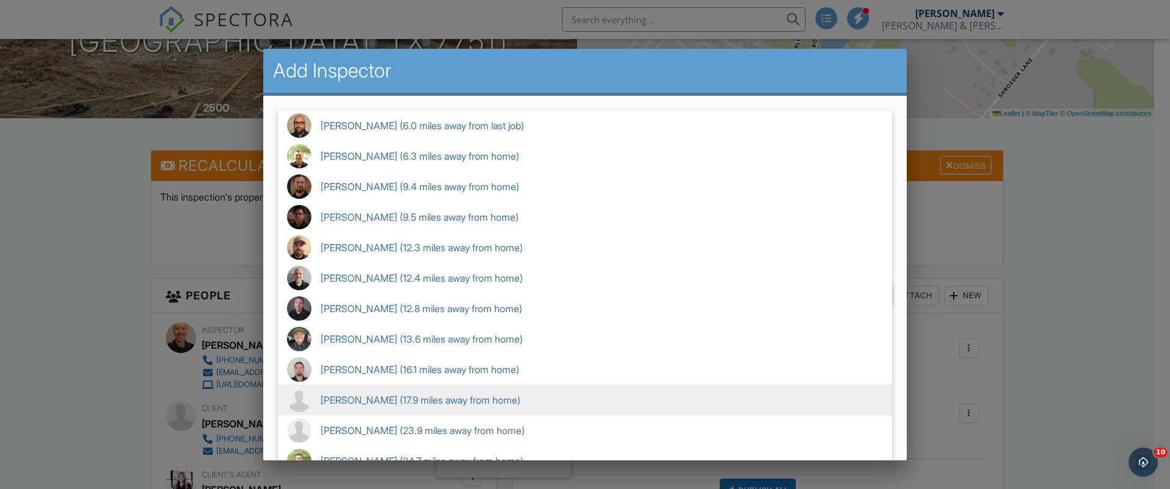
click at [392, 396] on span "[PERSON_NAME] (17.9 miles away from home)" at bounding box center [585, 400] width 614 height 30
type input "[PERSON_NAME] (17.9 miles away from home)"
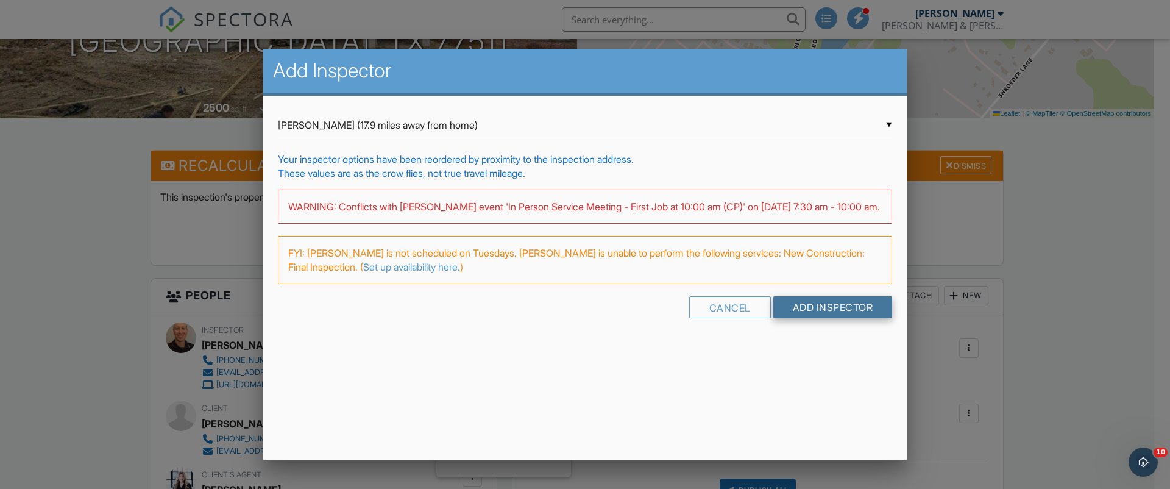
click at [796, 318] on input "Add Inspector" at bounding box center [832, 307] width 119 height 22
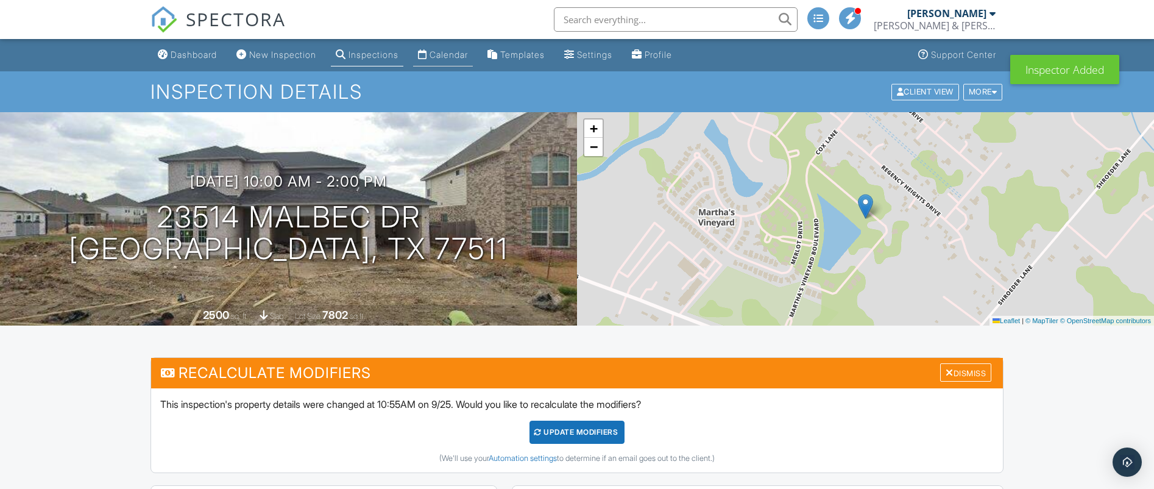
click at [446, 53] on div "Calendar" at bounding box center [449, 54] width 38 height 10
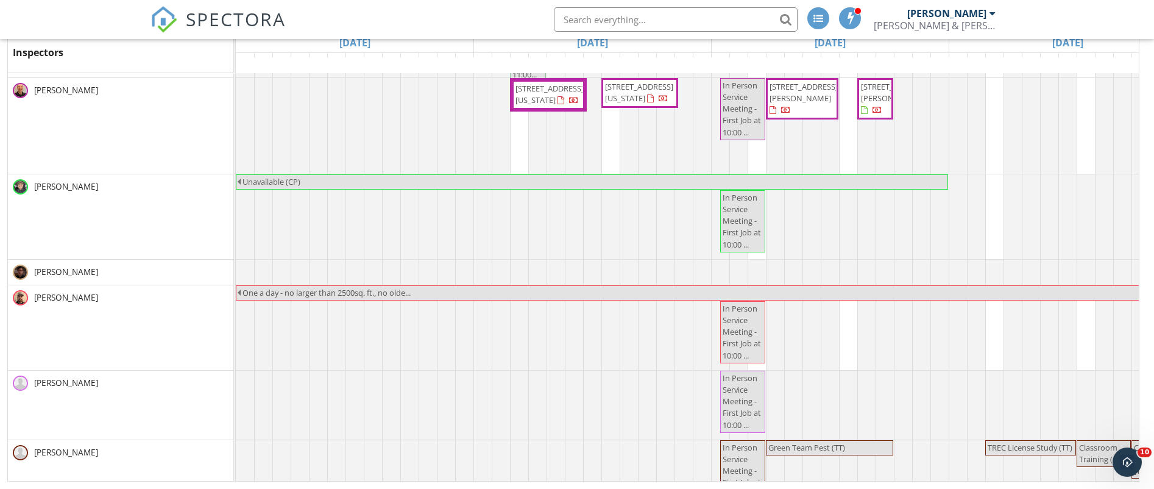
scroll to position [1407, 0]
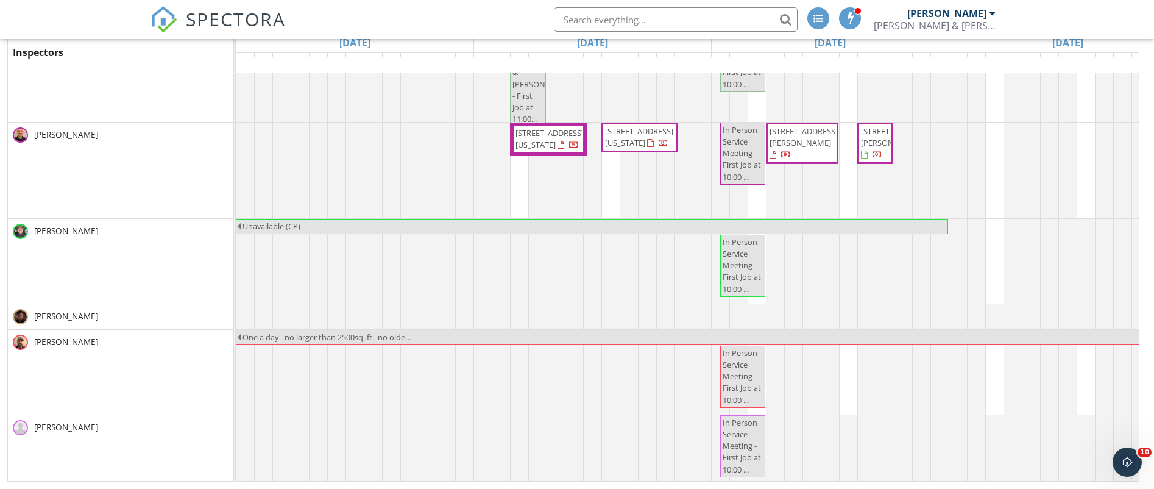
click at [882, 146] on span "793 Davis Rd 115, League City 77573" at bounding box center [875, 144] width 31 height 36
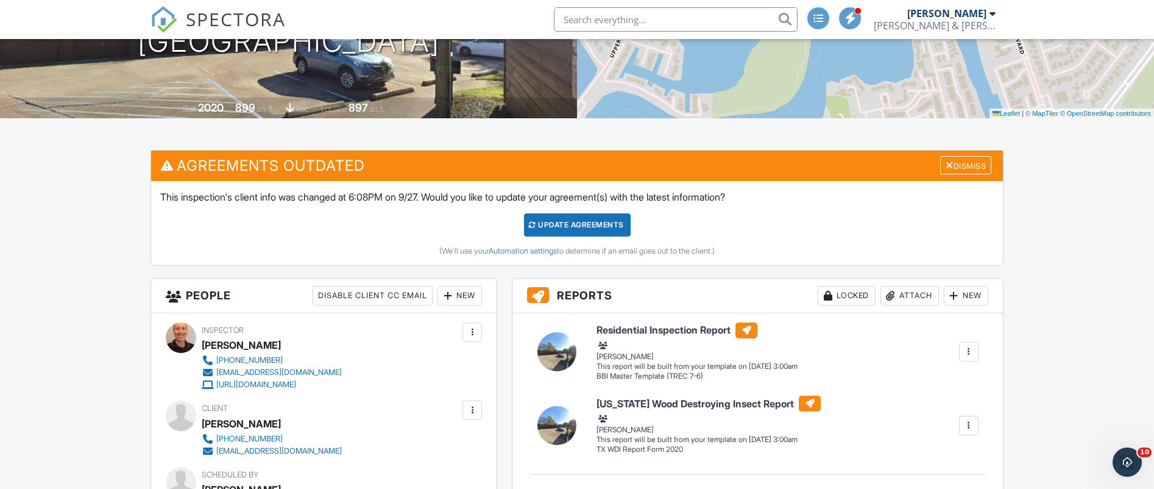
click at [461, 293] on div "New" at bounding box center [460, 296] width 44 height 20
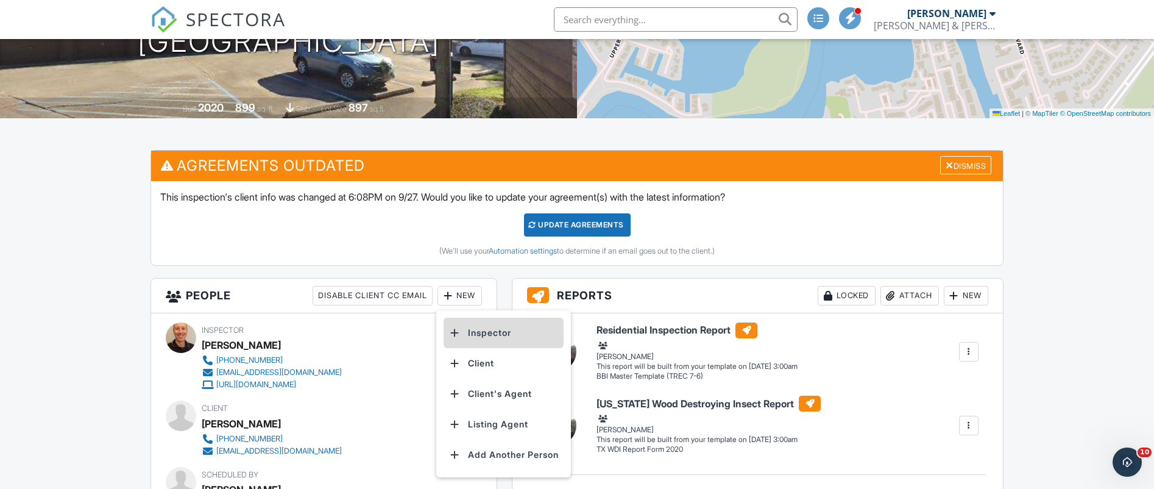
click at [484, 332] on li "Inspector" at bounding box center [504, 332] width 120 height 30
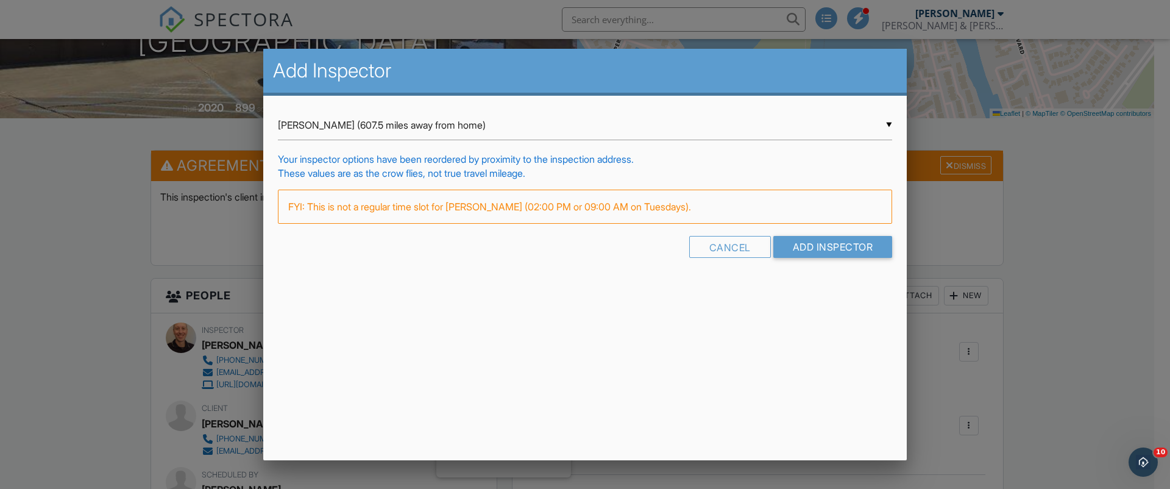
click at [890, 119] on input "Matthew Martinez (607.5 miles away from home)" at bounding box center [585, 125] width 614 height 30
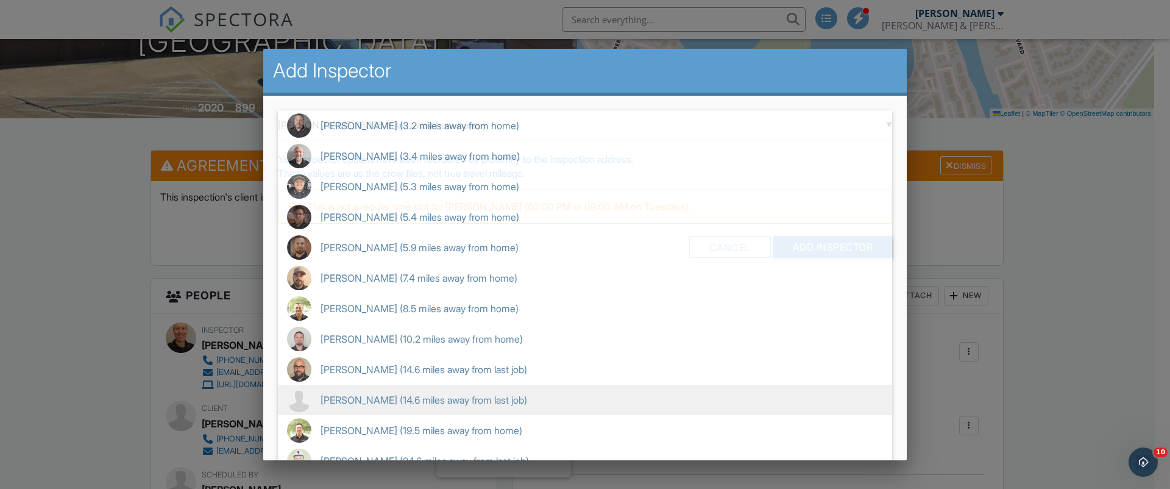
click at [405, 400] on span "Craig Couture (14.6 miles away from last job)" at bounding box center [585, 400] width 614 height 30
type input "Craig Couture (14.6 miles away from last job)"
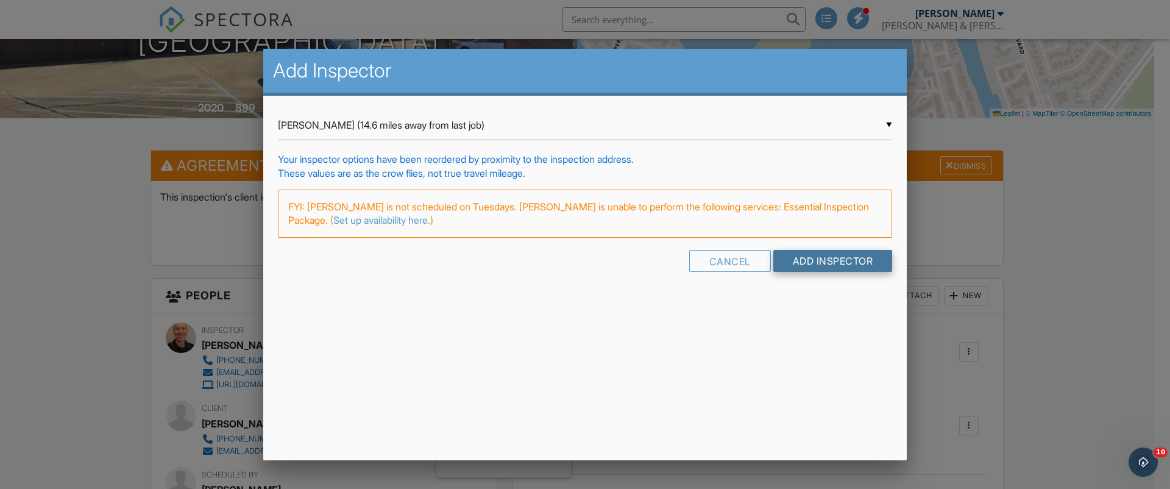
click at [807, 260] on input "Add Inspector" at bounding box center [832, 261] width 119 height 22
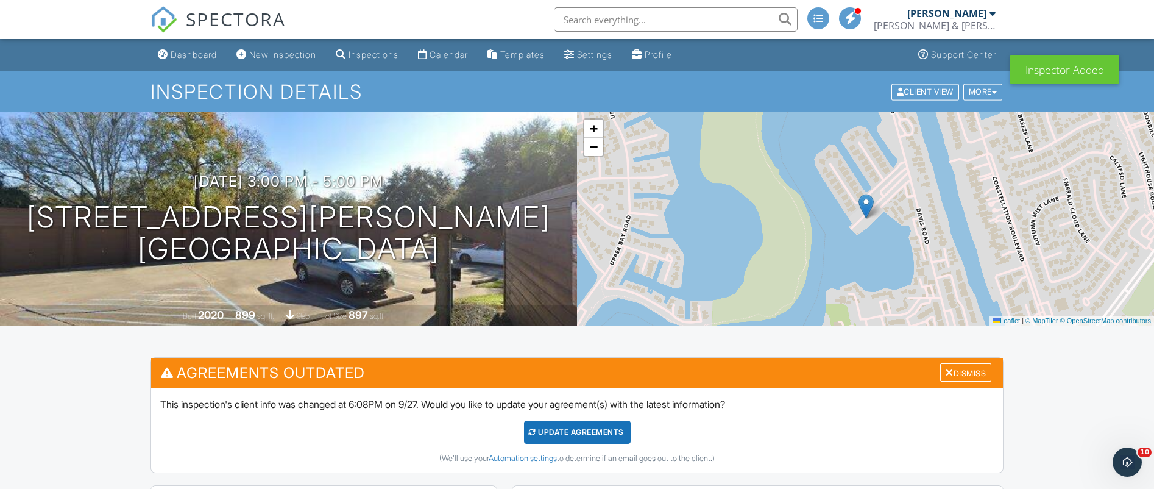
click at [465, 54] on div "Calendar" at bounding box center [449, 54] width 38 height 10
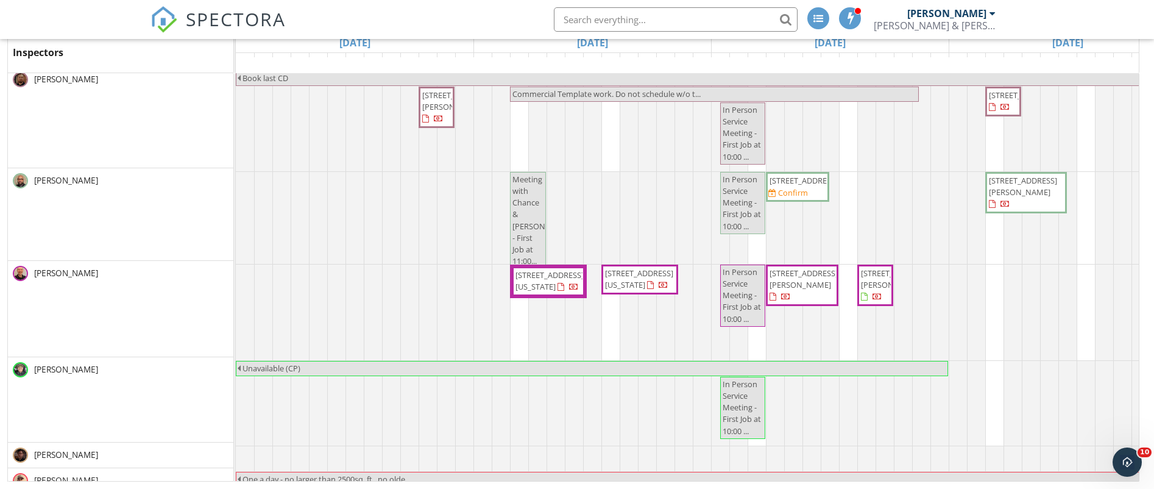
scroll to position [1269, 0]
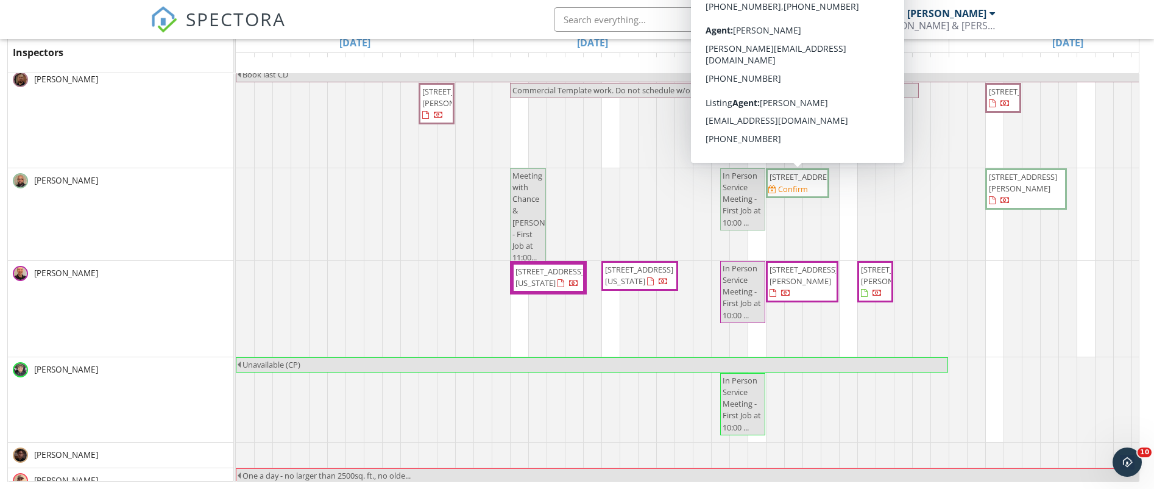
click at [814, 183] on span "4605 Lakefront Terrace Dr, Pearland 77584" at bounding box center [797, 177] width 59 height 12
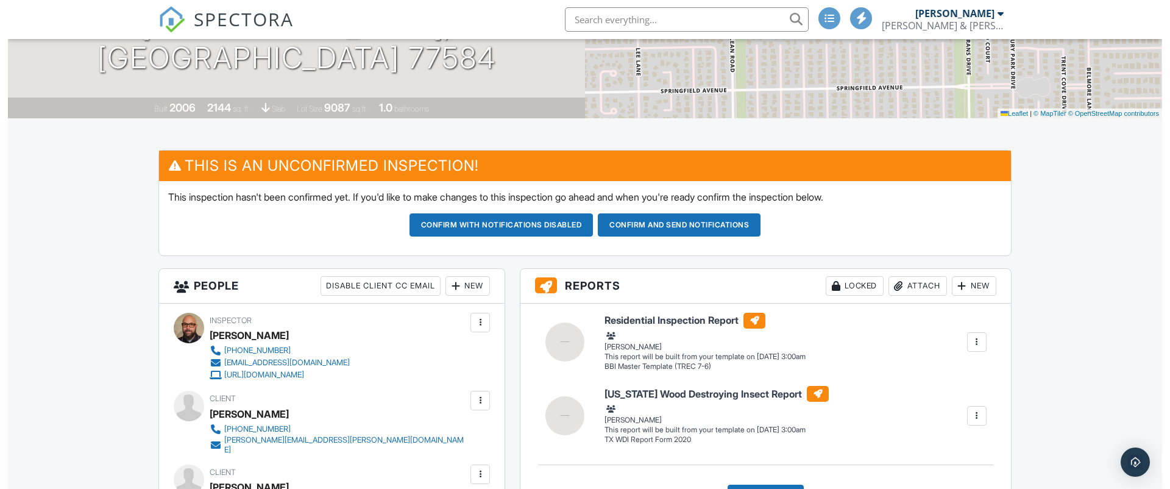
scroll to position [207, 0]
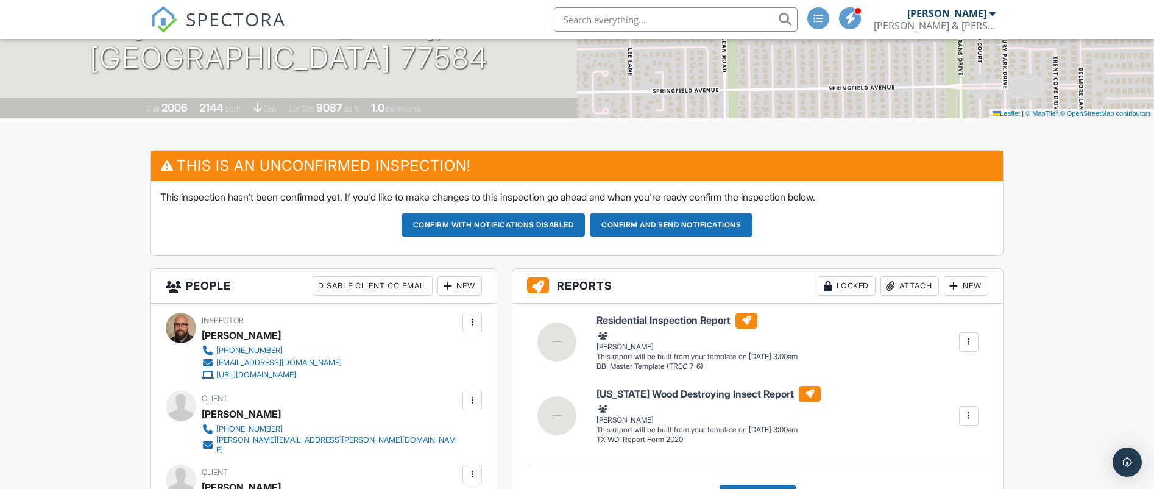
click at [467, 291] on div "New" at bounding box center [460, 286] width 44 height 20
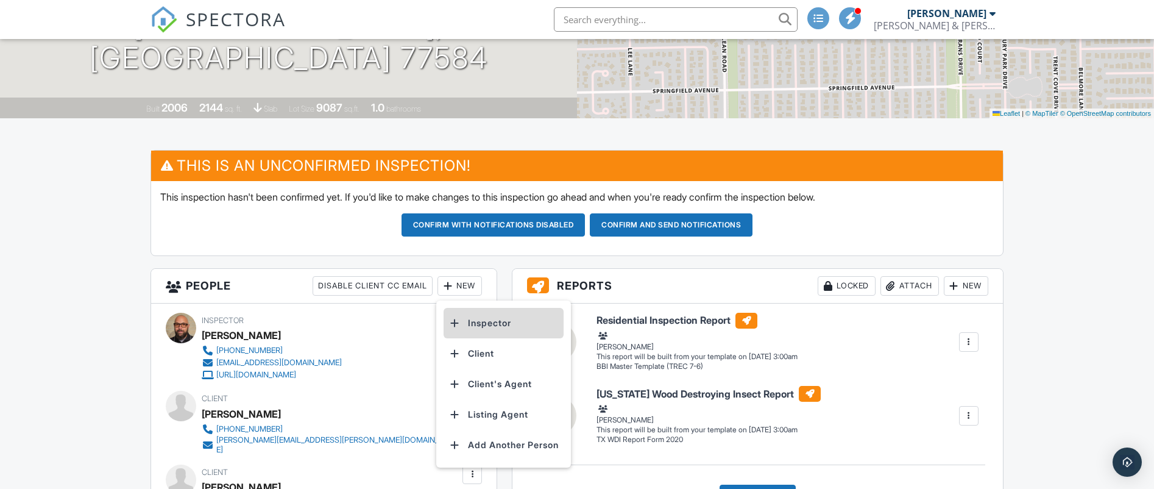
click at [476, 321] on li "Inspector" at bounding box center [504, 323] width 120 height 30
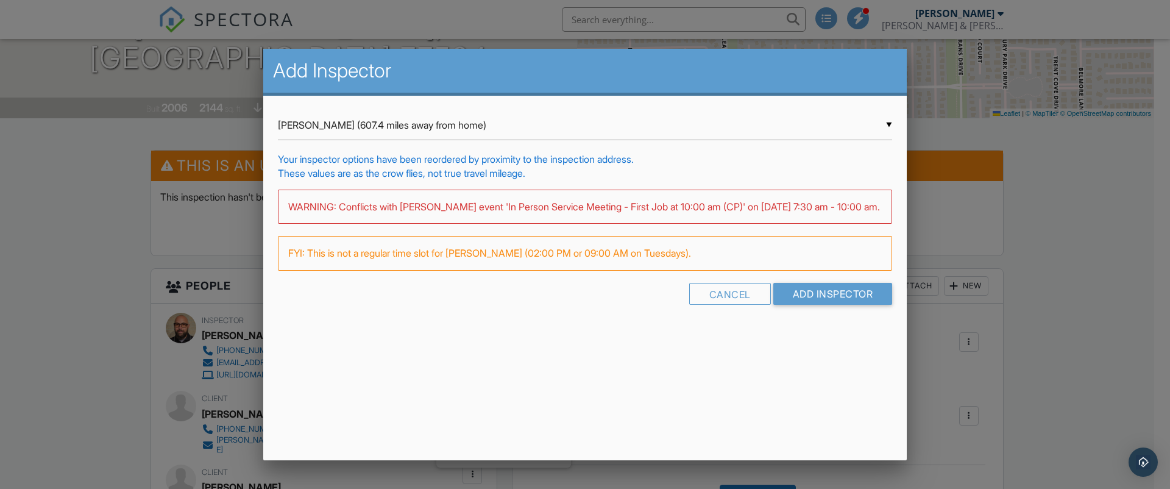
click at [890, 122] on input "[PERSON_NAME] (607.4 miles away from home)" at bounding box center [585, 125] width 614 height 30
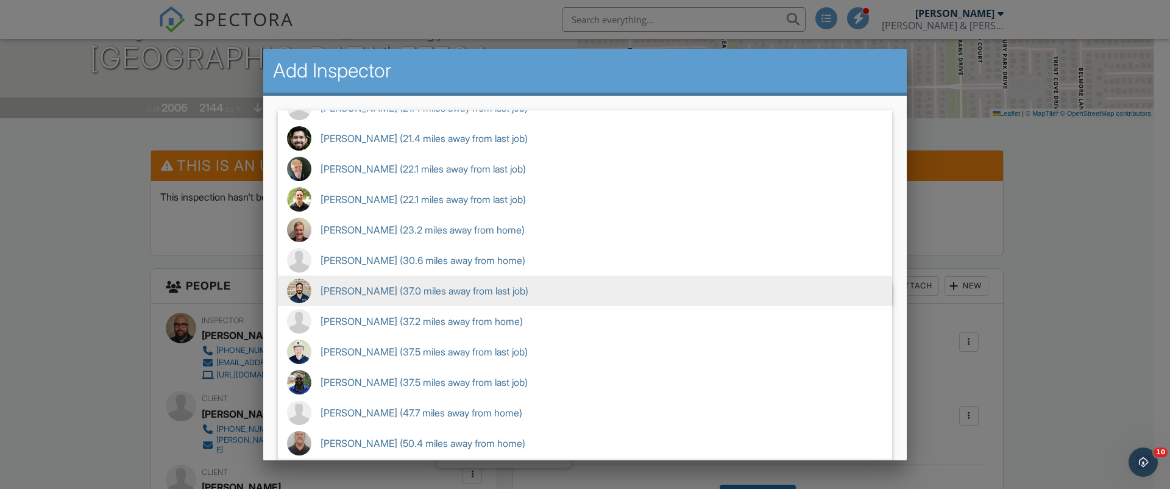
scroll to position [44, 0]
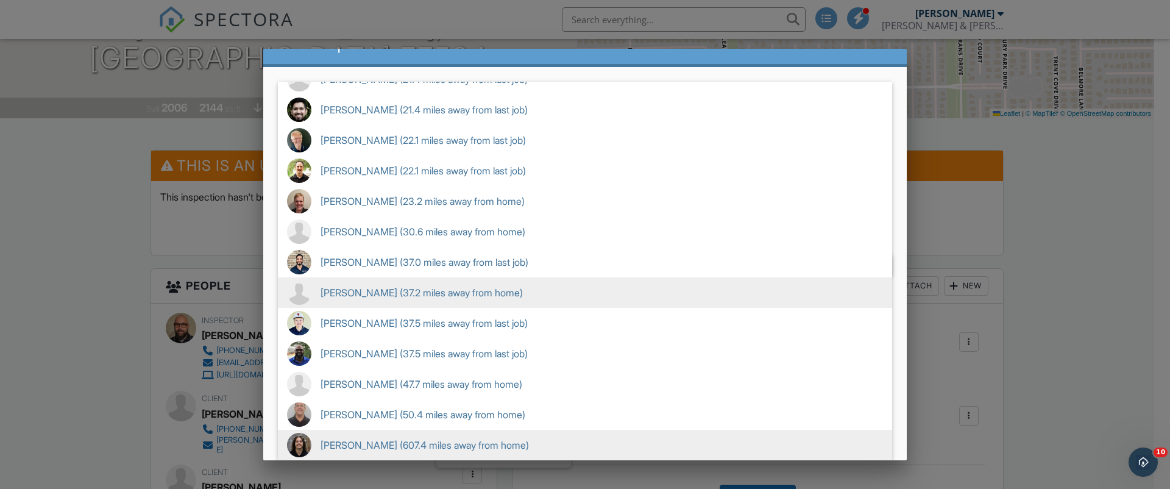
click at [397, 277] on span "[PERSON_NAME] (37.2 miles away from home)" at bounding box center [585, 292] width 614 height 30
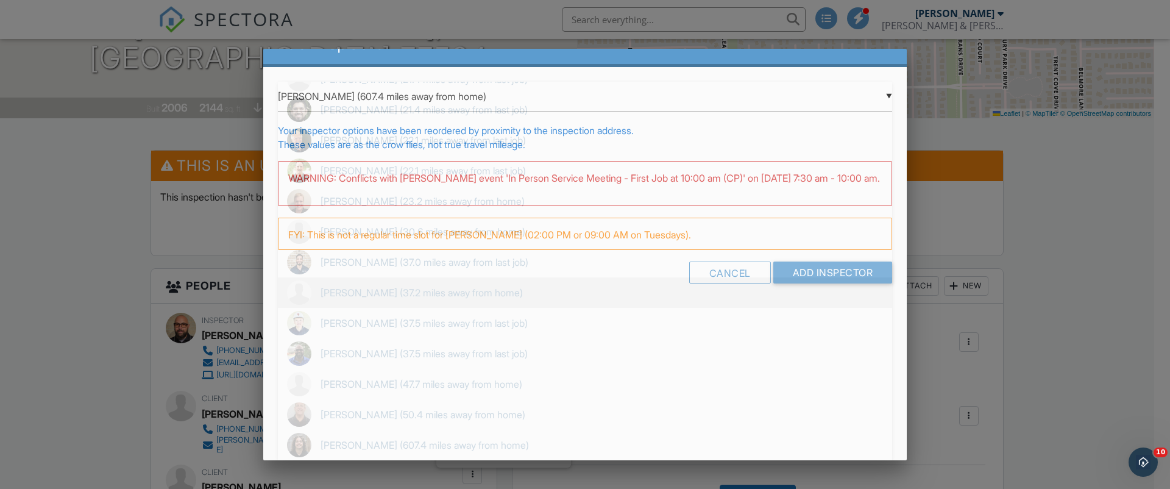
type input "[PERSON_NAME] (37.2 miles away from home)"
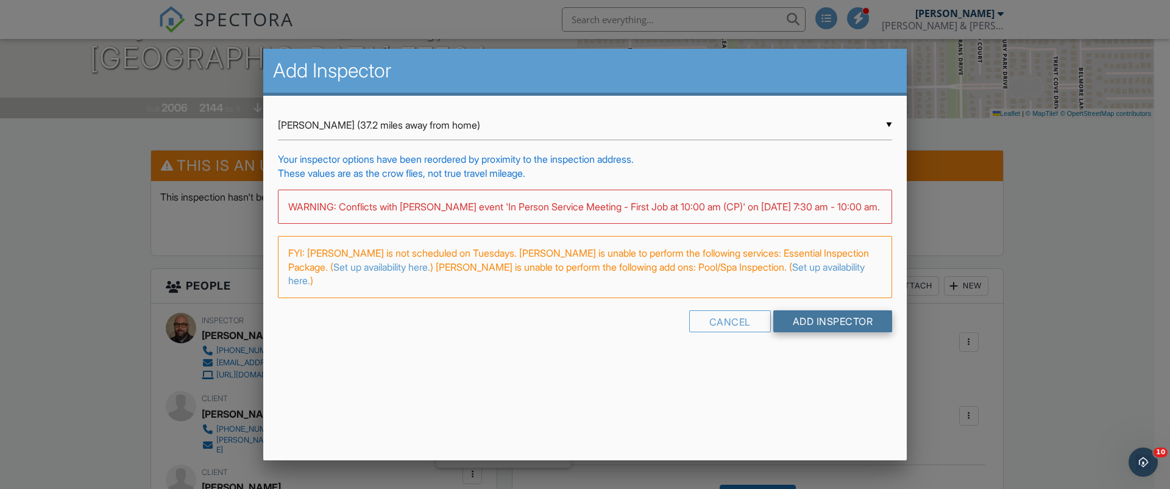
click at [810, 327] on input "Add Inspector" at bounding box center [832, 321] width 119 height 22
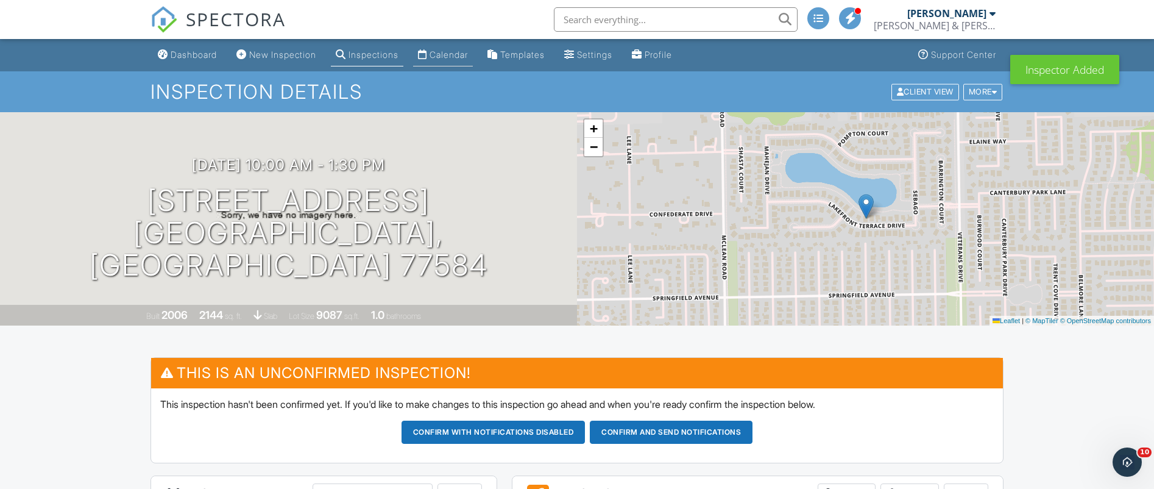
click at [468, 55] on div "Calendar" at bounding box center [449, 54] width 38 height 10
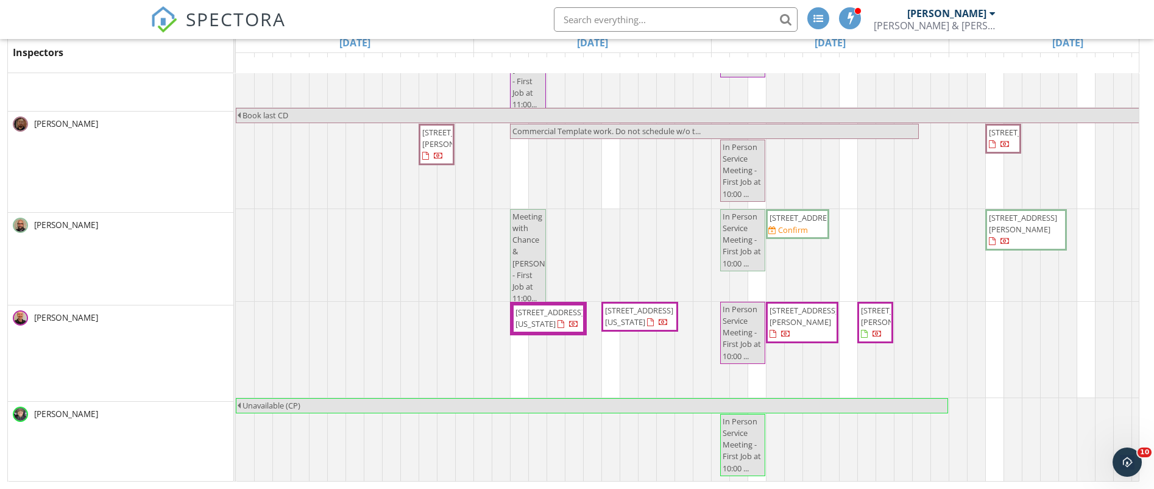
scroll to position [1224, 0]
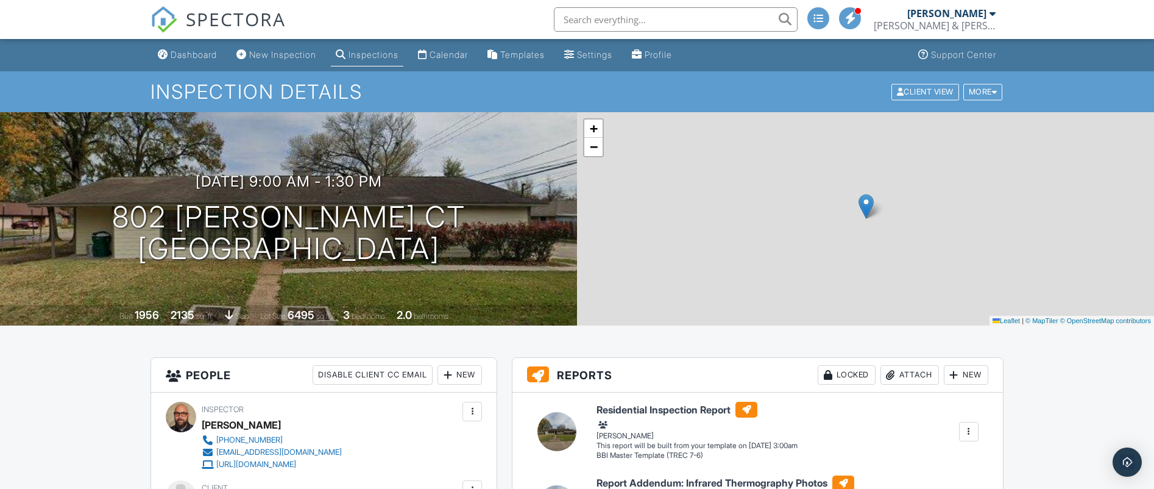
click at [469, 370] on div "New" at bounding box center [460, 375] width 44 height 20
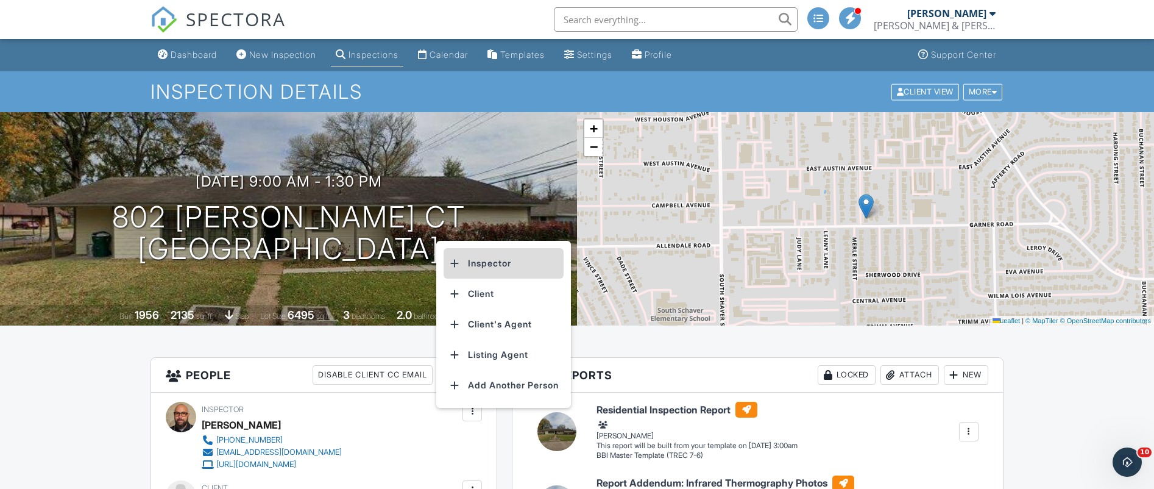
click at [491, 255] on li "Inspector" at bounding box center [504, 263] width 120 height 30
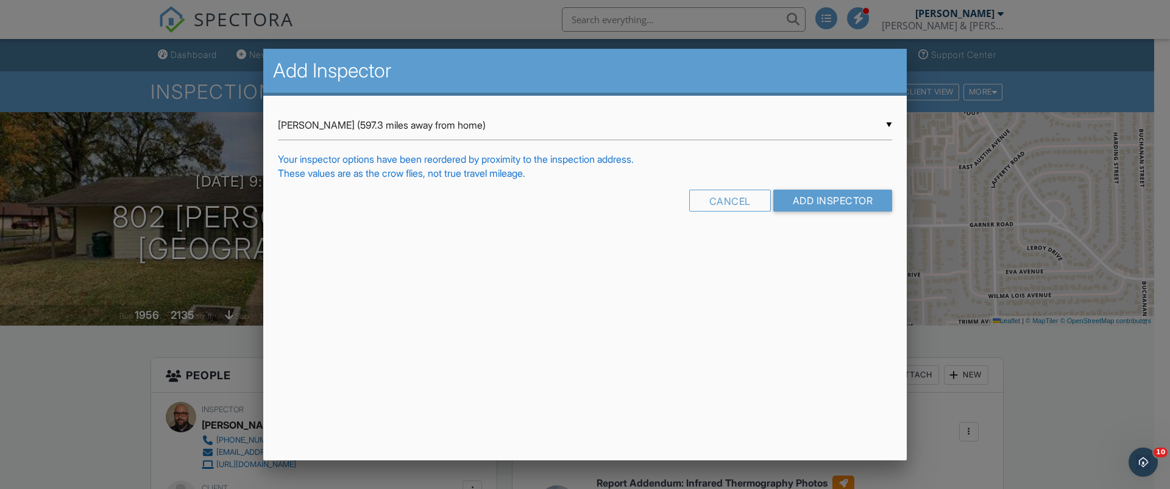
click at [887, 129] on input "Matthew Martinez (597.3 miles away from home)" at bounding box center [585, 125] width 614 height 30
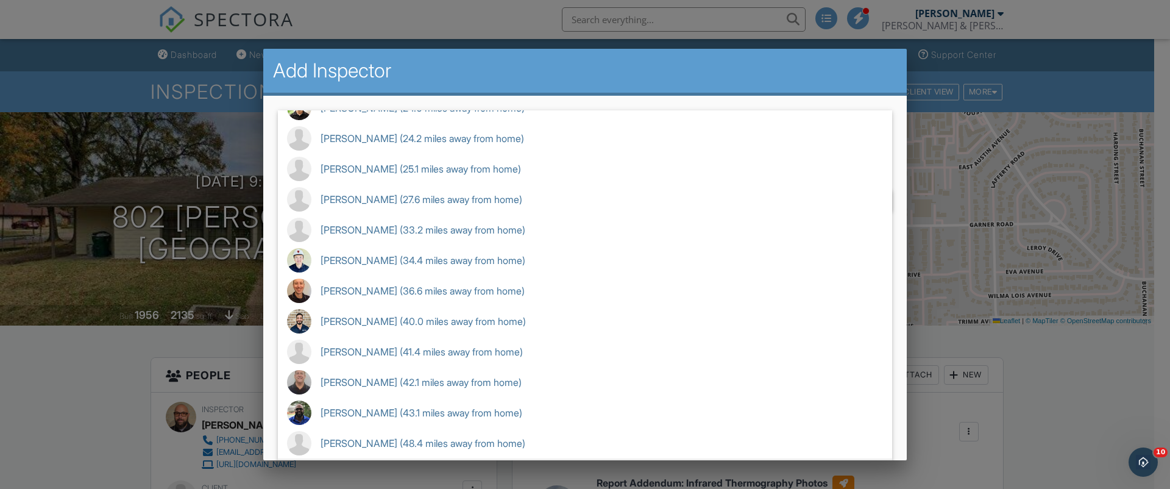
scroll to position [44, 0]
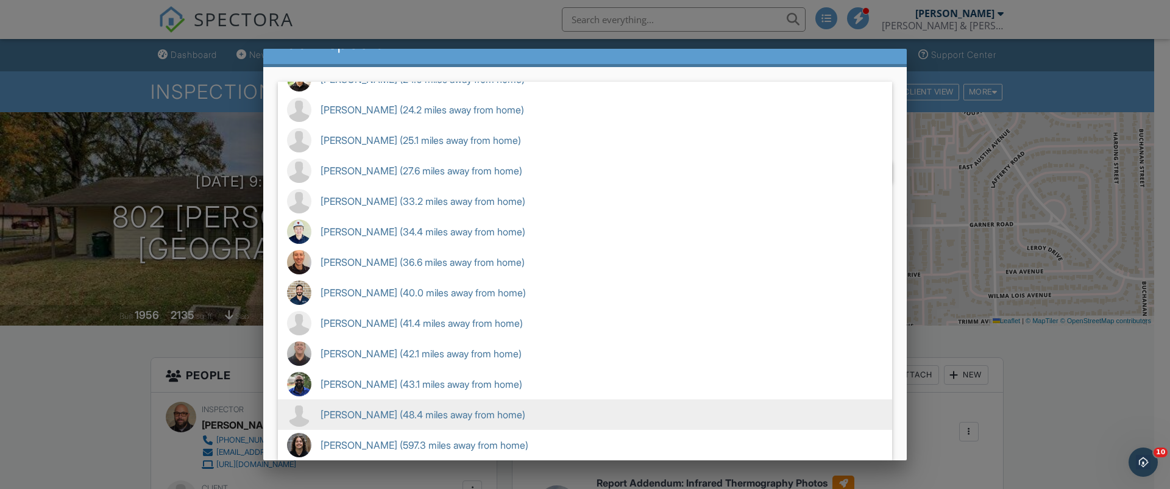
click at [392, 399] on span "Steven Aguilar (48.4 miles away from home)" at bounding box center [585, 414] width 614 height 30
type input "Steven Aguilar (48.4 miles away from home)"
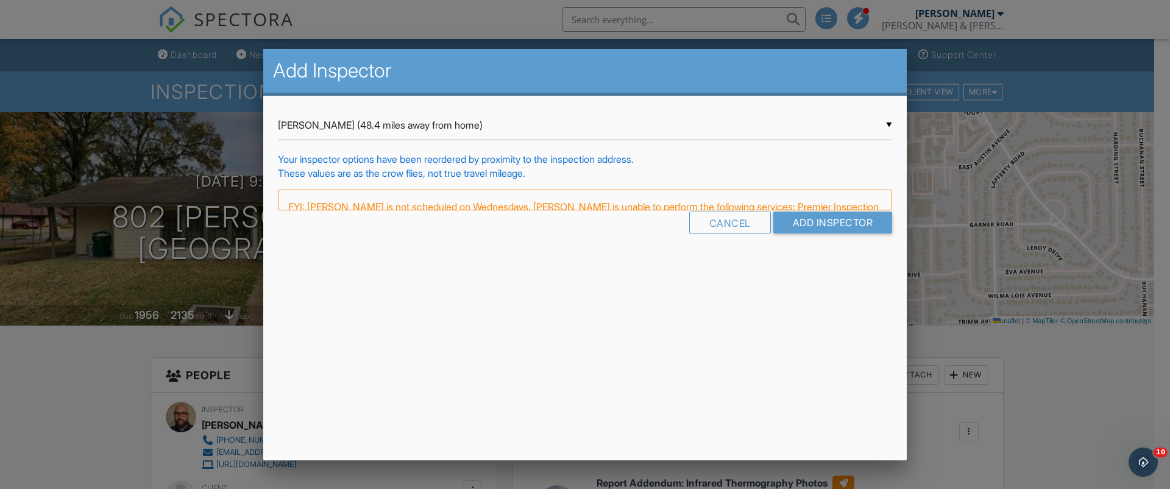
scroll to position [0, 0]
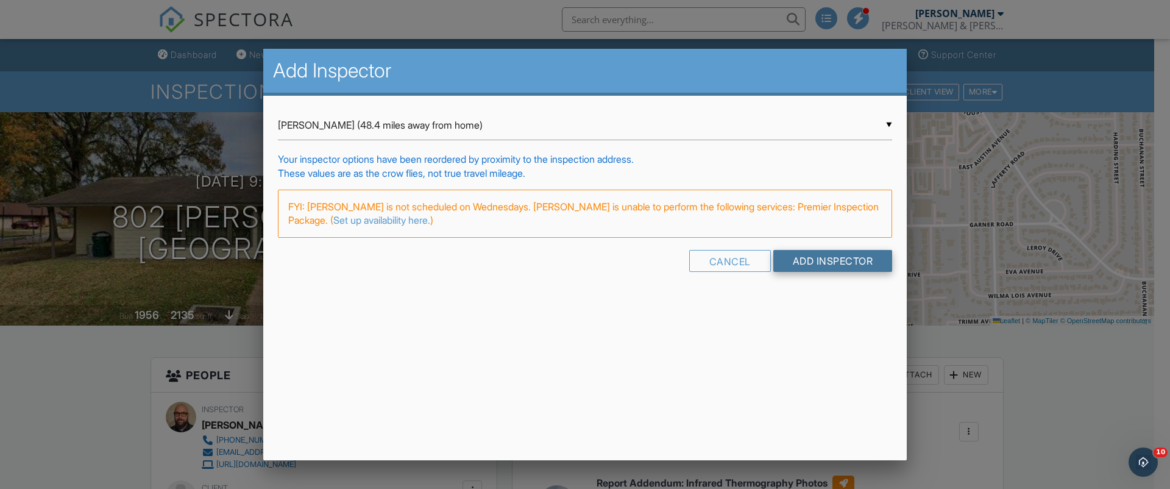
click at [793, 259] on input "Add Inspector" at bounding box center [832, 261] width 119 height 22
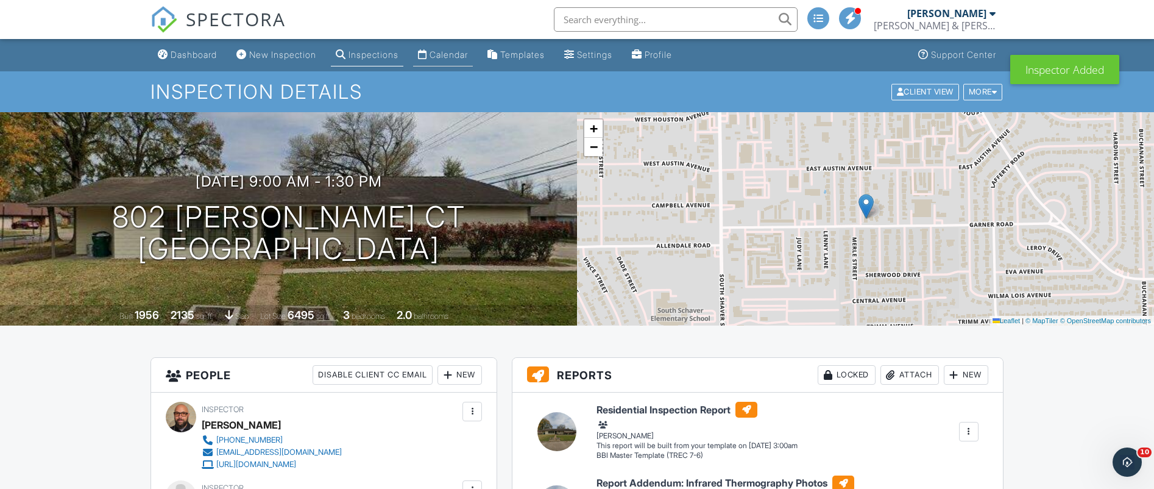
click at [468, 58] on div "Calendar" at bounding box center [449, 54] width 38 height 10
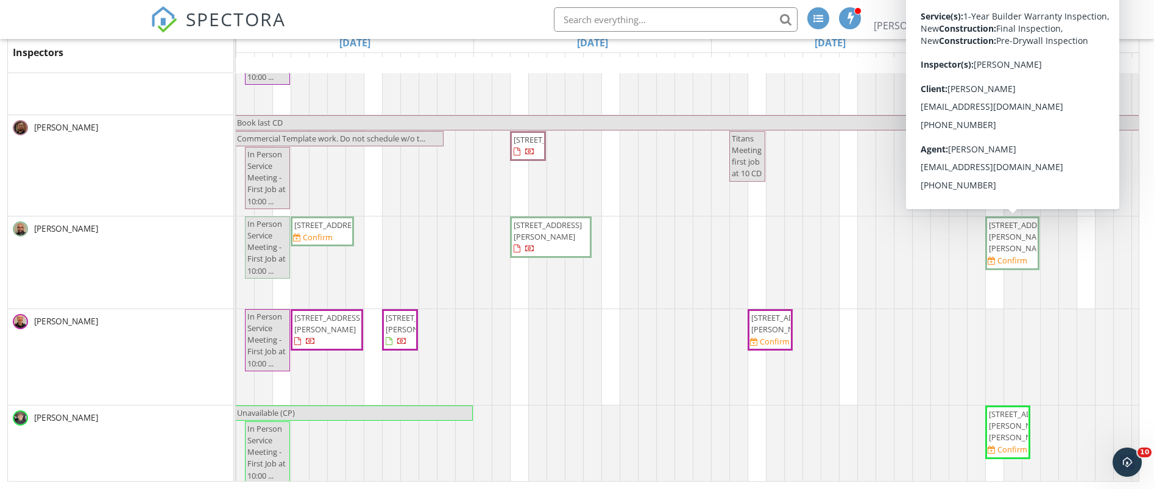
click at [1015, 226] on span "824 Artemis Cir , Webster 77598" at bounding box center [1023, 236] width 68 height 34
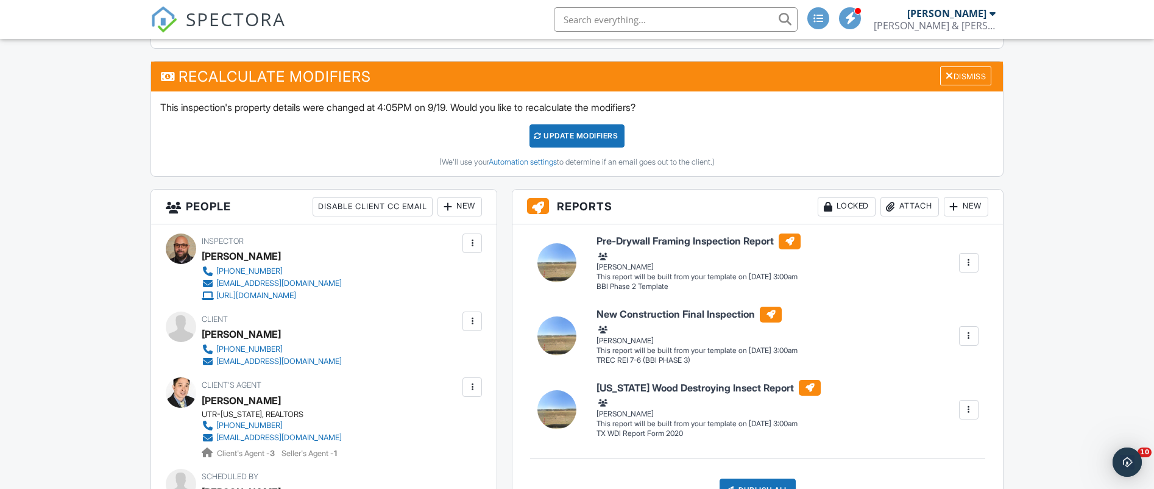
click at [458, 209] on div "New" at bounding box center [460, 207] width 44 height 20
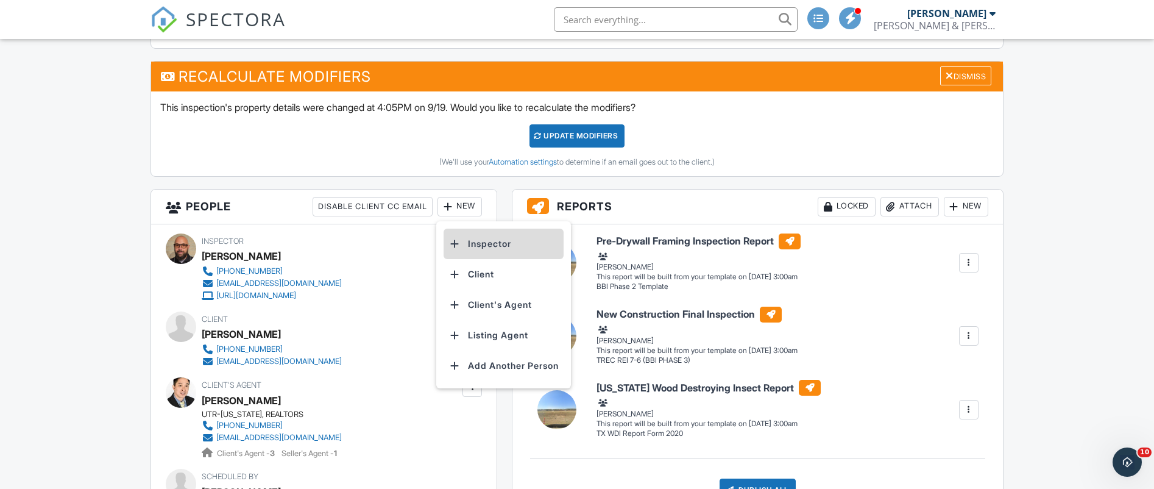
click at [483, 238] on li "Inspector" at bounding box center [504, 244] width 120 height 30
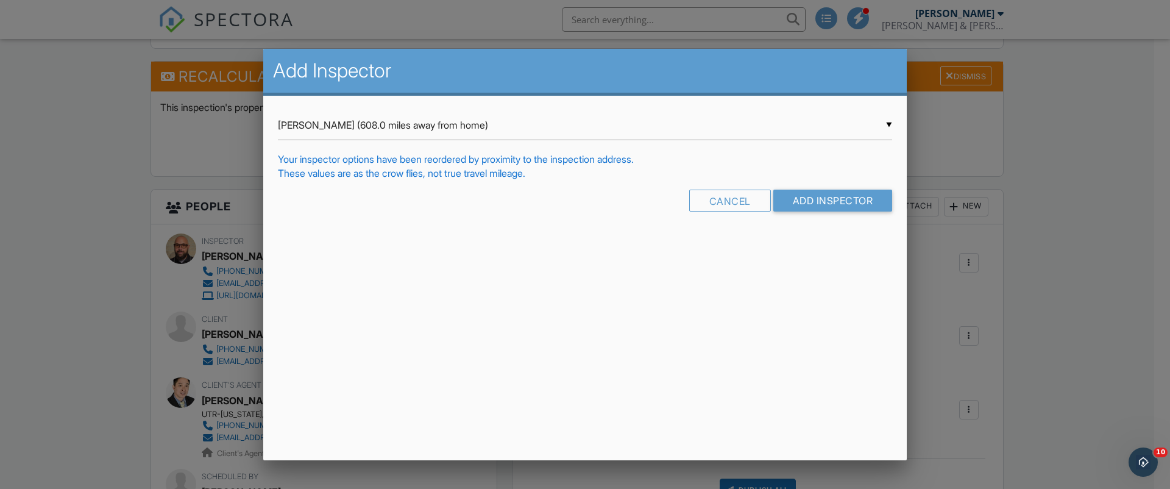
click at [888, 124] on input "[PERSON_NAME] (608.0 miles away from home)" at bounding box center [585, 125] width 614 height 30
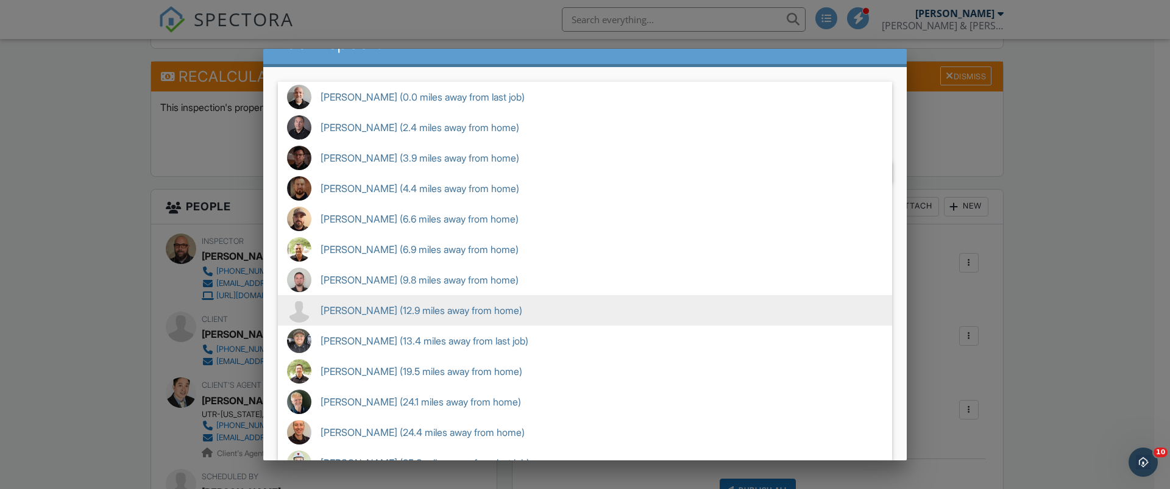
scroll to position [244, 0]
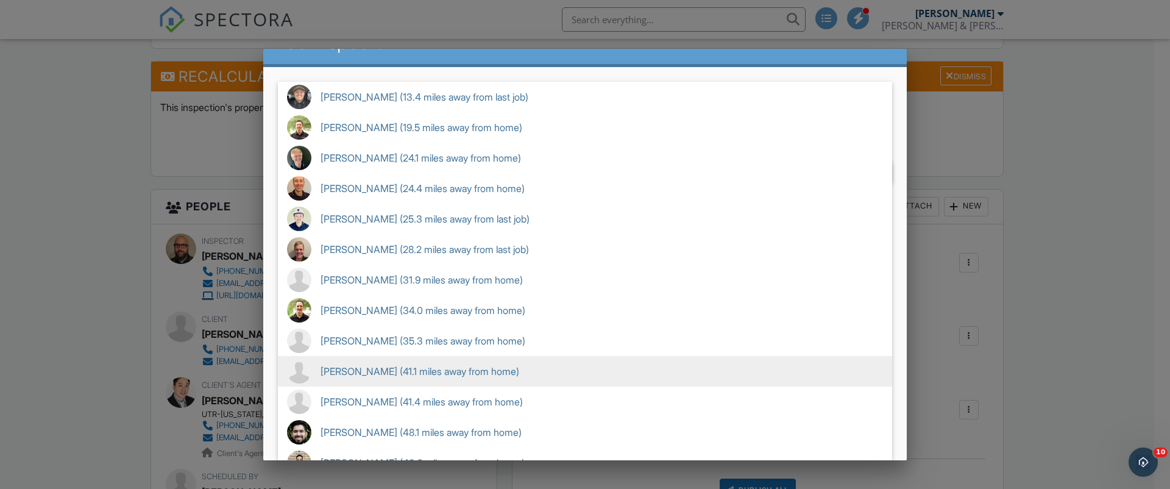
click at [405, 356] on span "[PERSON_NAME] (41.1 miles away from home)" at bounding box center [585, 371] width 614 height 30
type input "[PERSON_NAME] (41.1 miles away from home)"
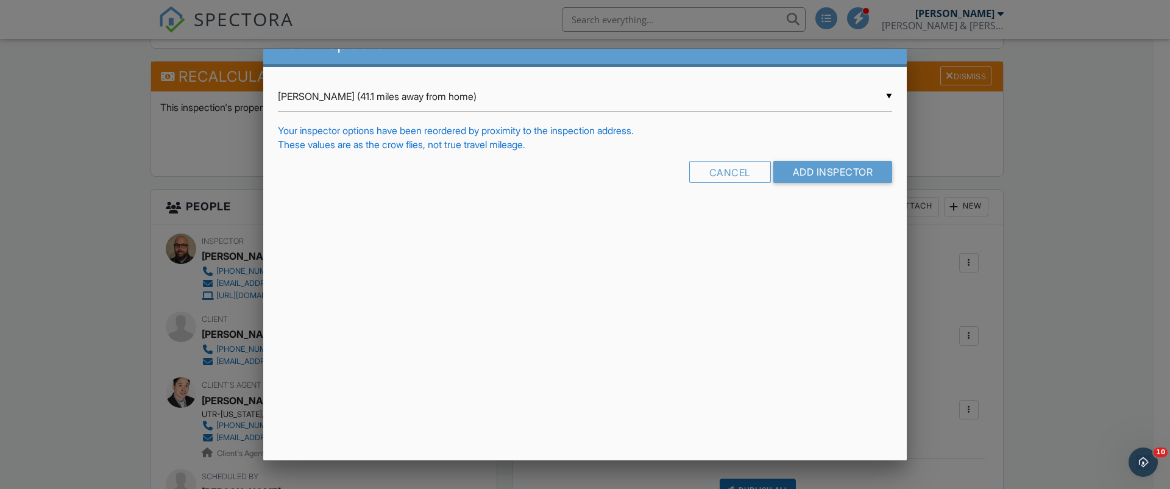
scroll to position [0, 0]
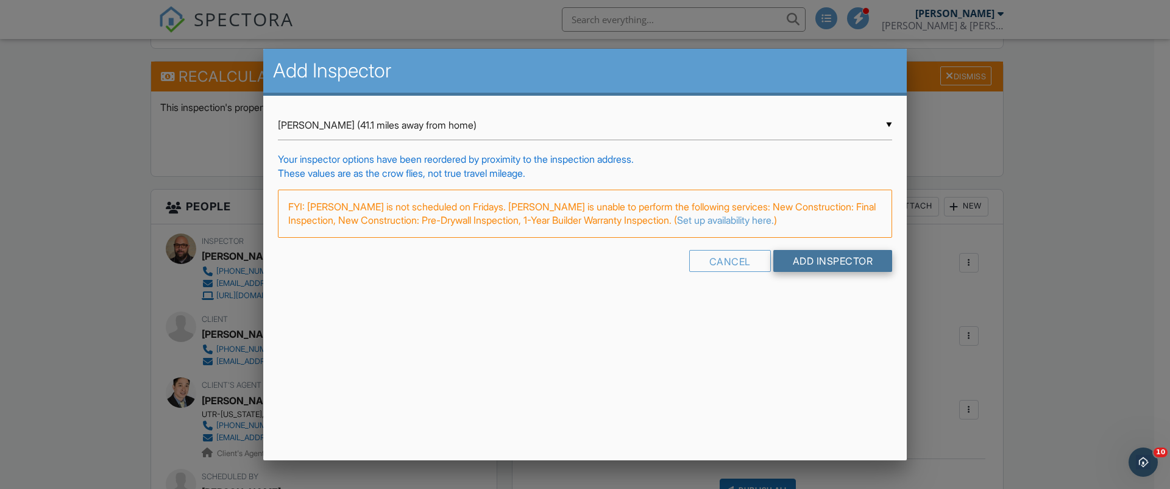
click at [810, 258] on input "Add Inspector" at bounding box center [832, 261] width 119 height 22
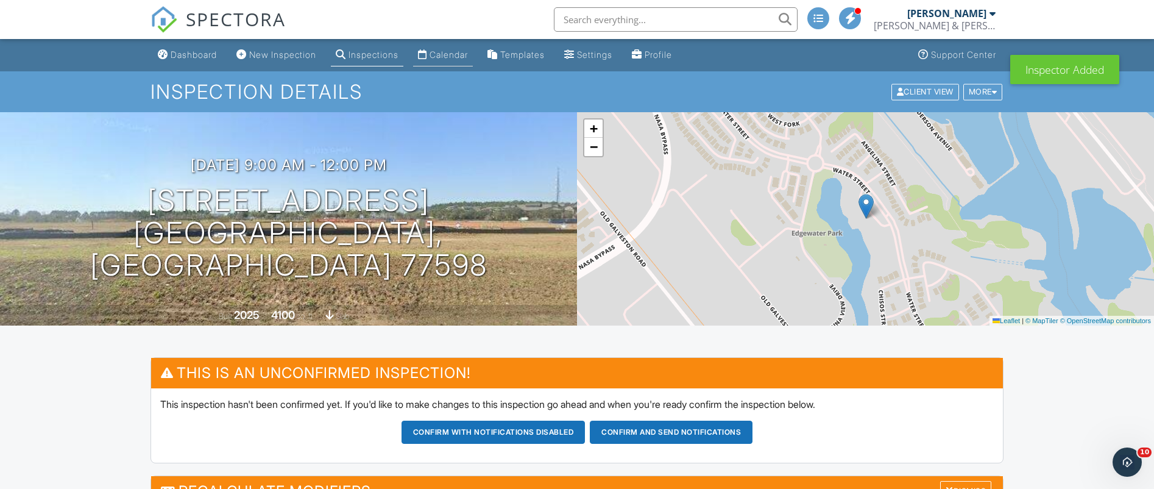
click at [466, 51] on div "Calendar" at bounding box center [449, 54] width 38 height 10
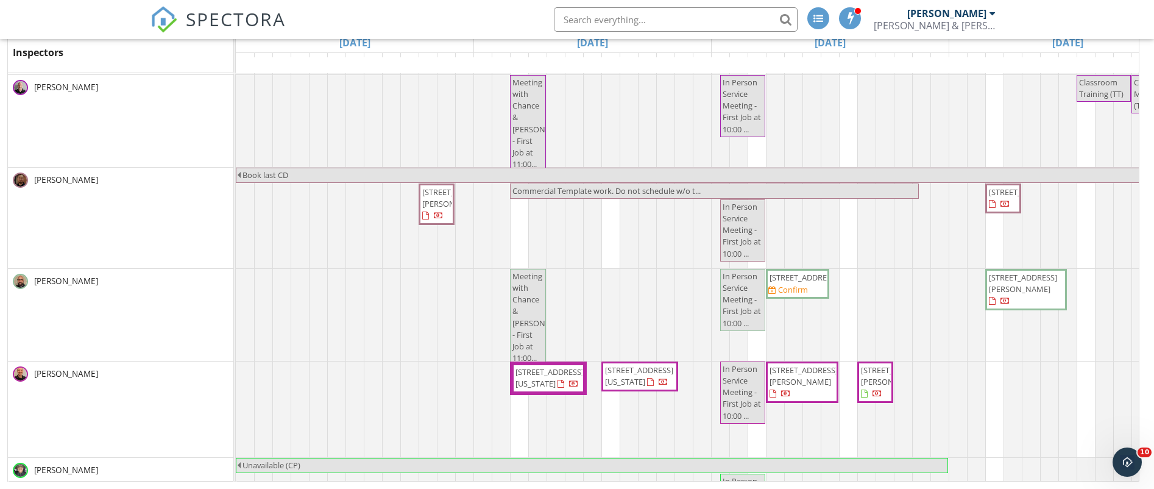
scroll to position [1205, 0]
